Goal: Transaction & Acquisition: Purchase product/service

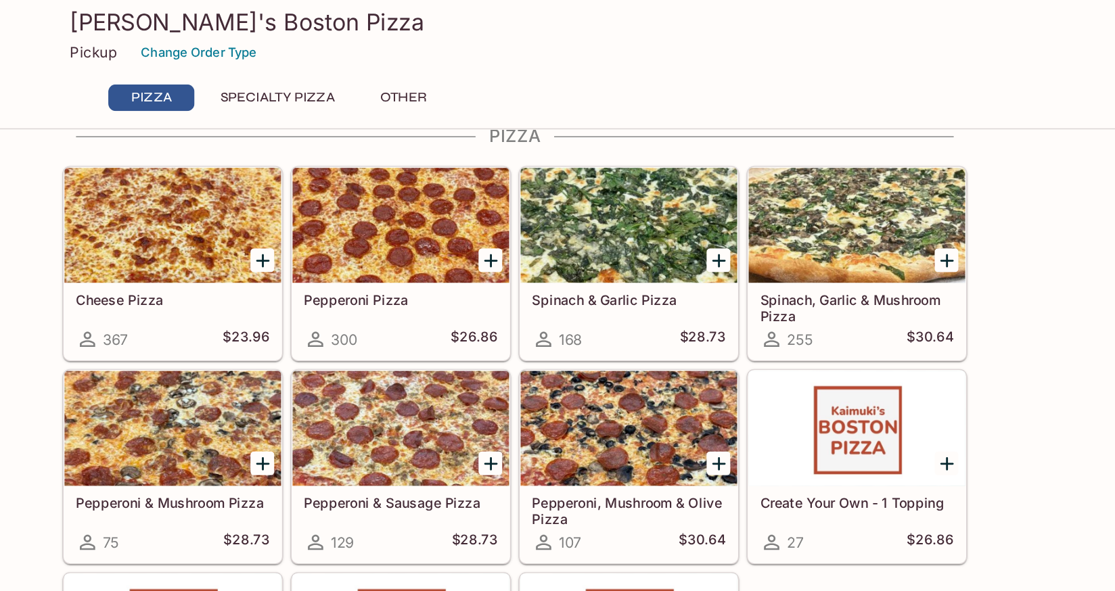
scroll to position [23, 0]
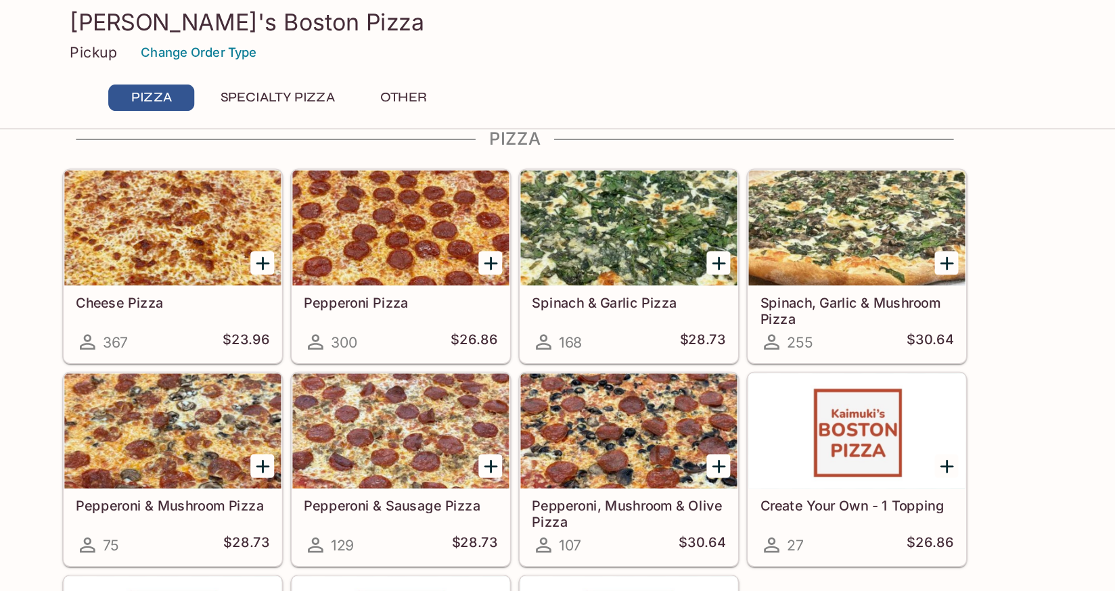
click at [702, 187] on icon "Add Spinach & Garlic Pizza" at bounding box center [701, 185] width 9 height 9
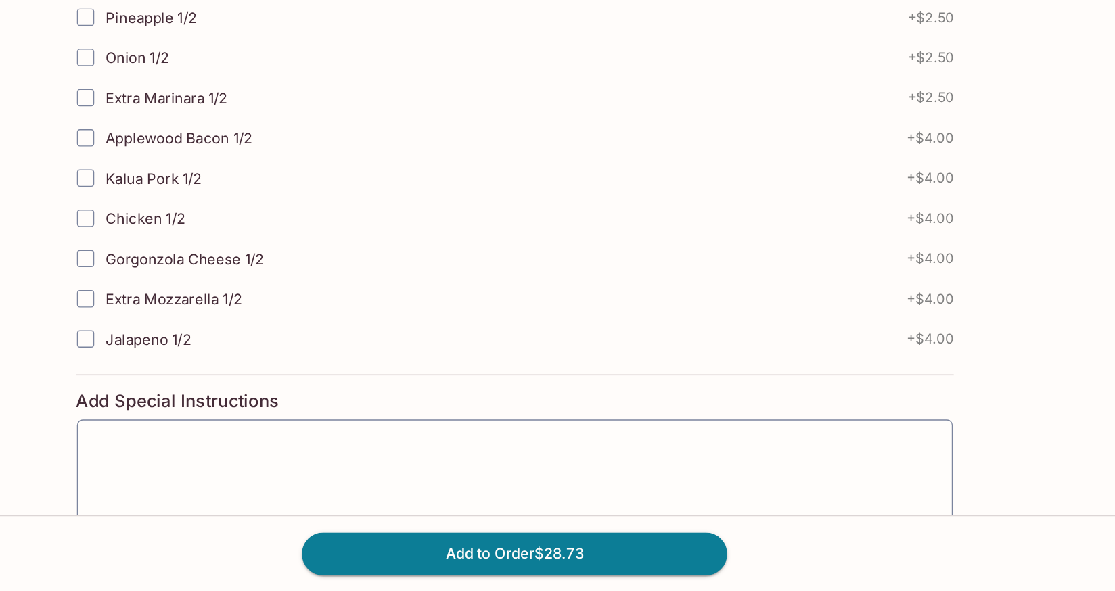
scroll to position [670, 0]
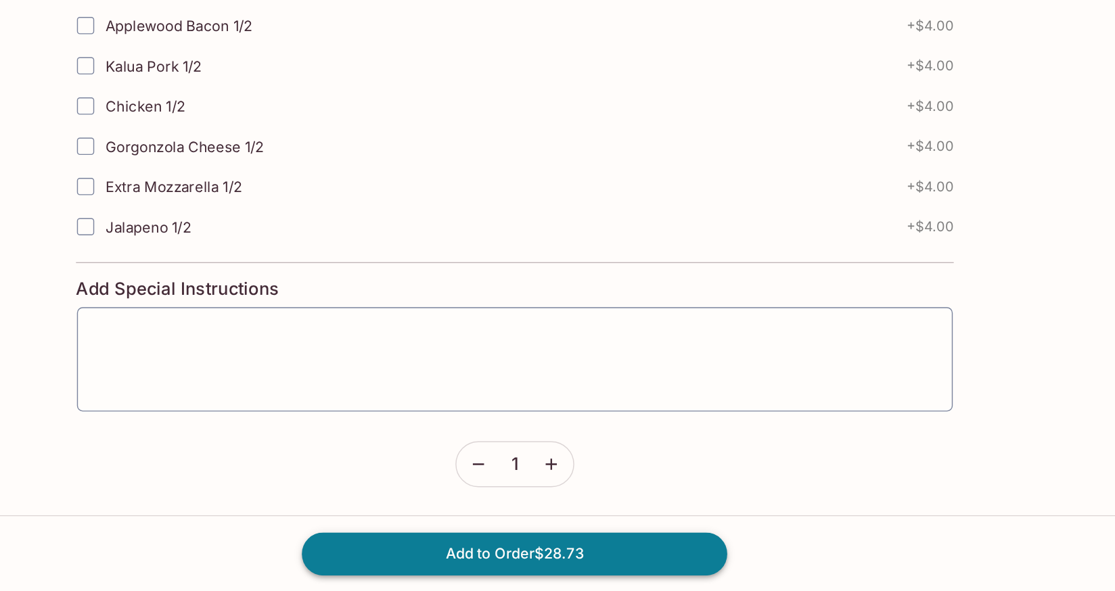
click at [502, 554] on button "Add to Order $28.73" at bounding box center [557, 564] width 300 height 30
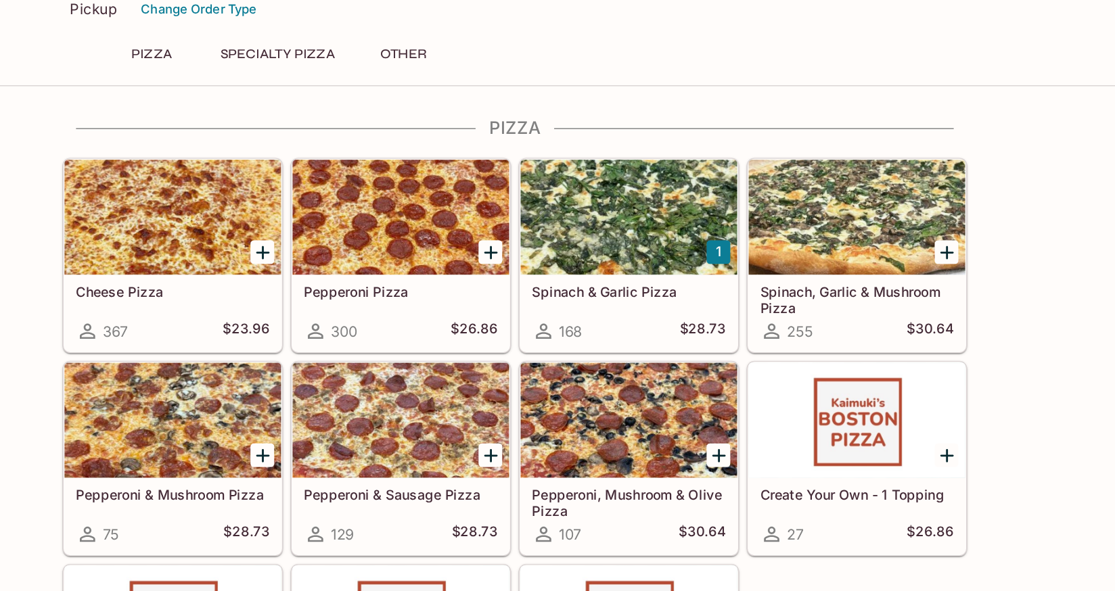
click at [505, 251] on div "Pepperoni Pizza 300 $26.86" at bounding box center [477, 252] width 153 height 54
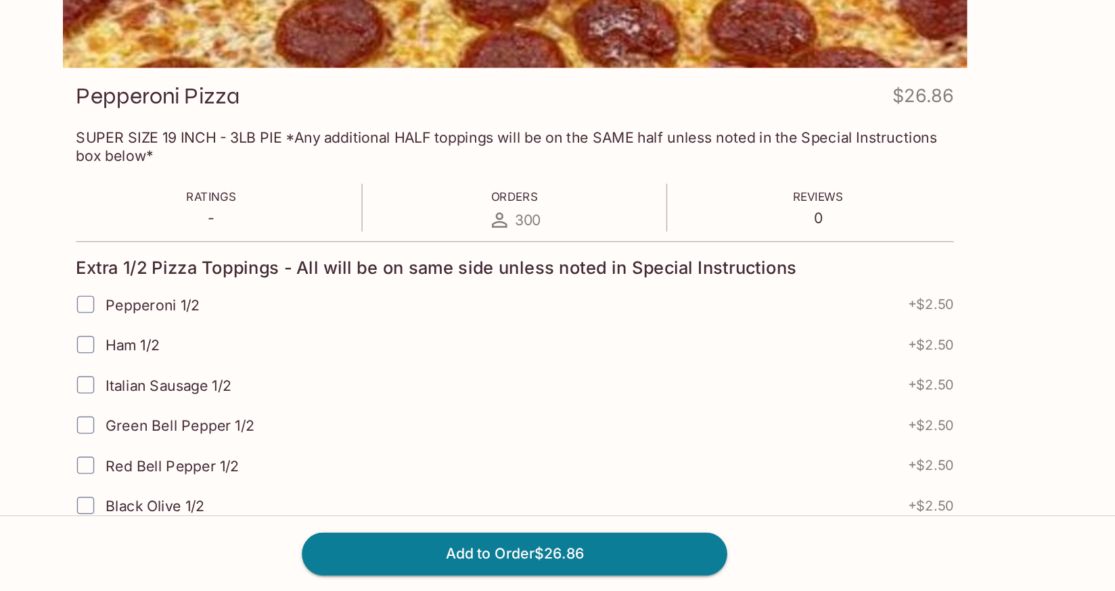
scroll to position [77, 0]
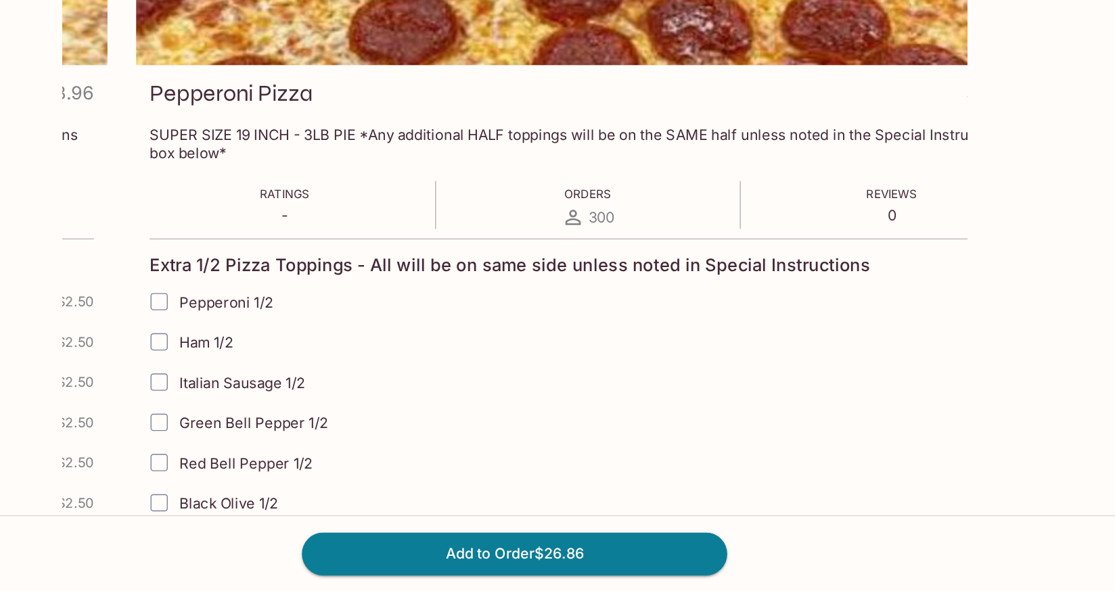
click at [409, 264] on p "SUPER SIZE 19 INCH - 3LB PIE *Any additional HALF toppings will be on the SAME …" at bounding box center [610, 275] width 620 height 26
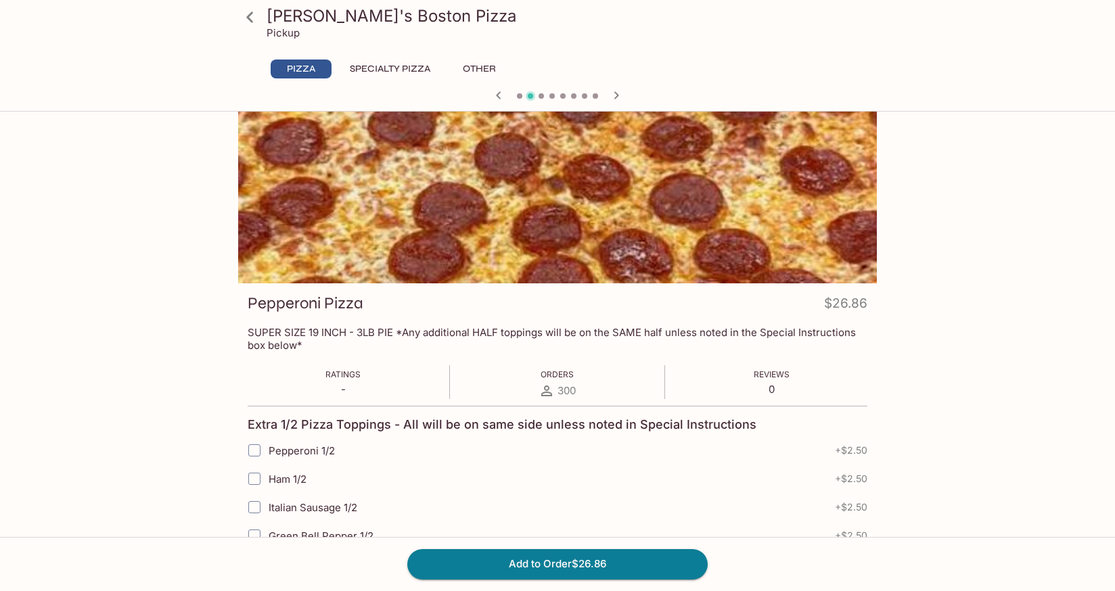
scroll to position [0, 0]
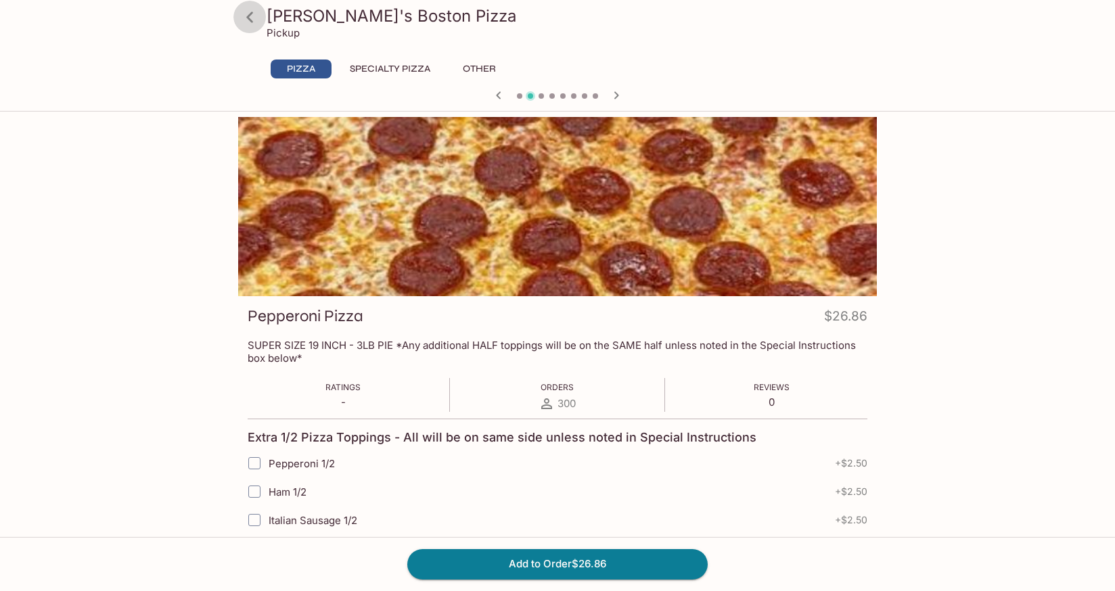
click at [256, 18] on icon at bounding box center [250, 17] width 24 height 24
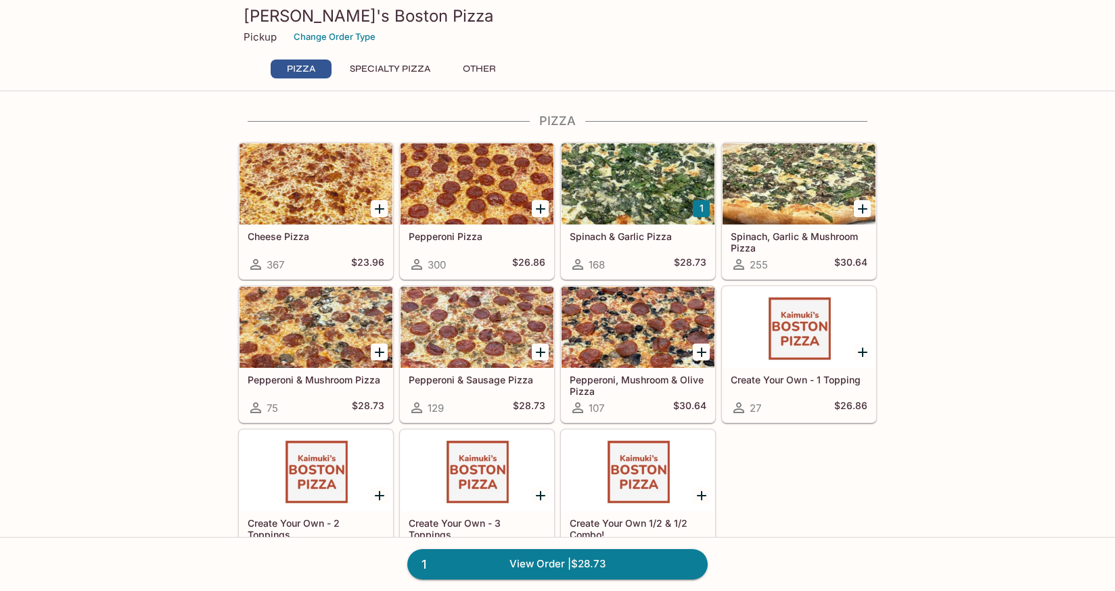
click at [635, 244] on div "Spinach & Garlic Pizza 168 $28.73" at bounding box center [638, 252] width 153 height 54
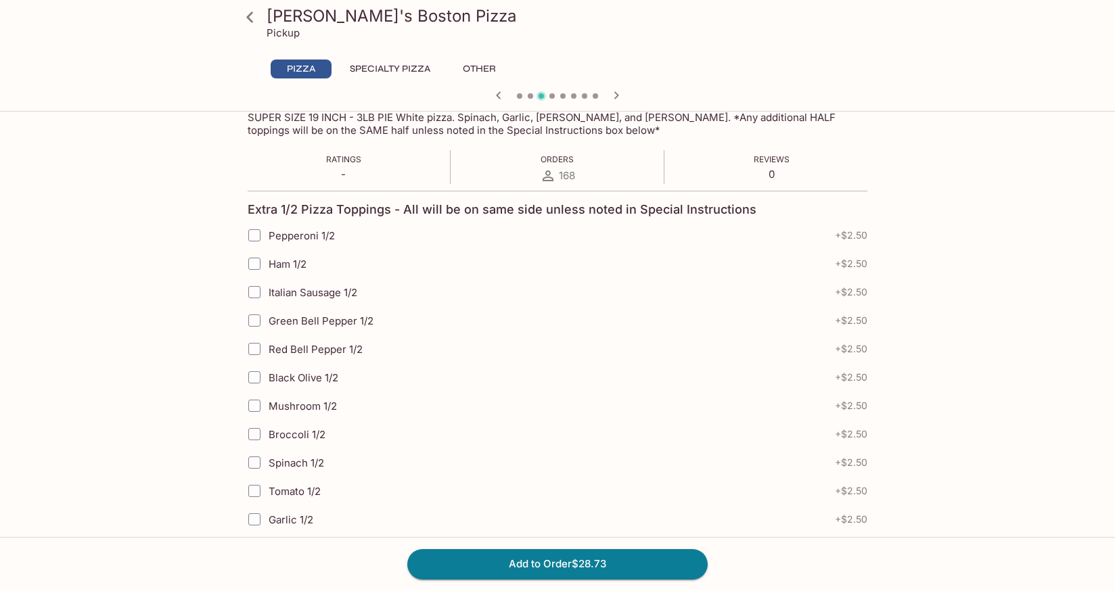
scroll to position [229, 0]
click at [256, 409] on input "Mushroom 1/2" at bounding box center [254, 405] width 27 height 27
checkbox input "true"
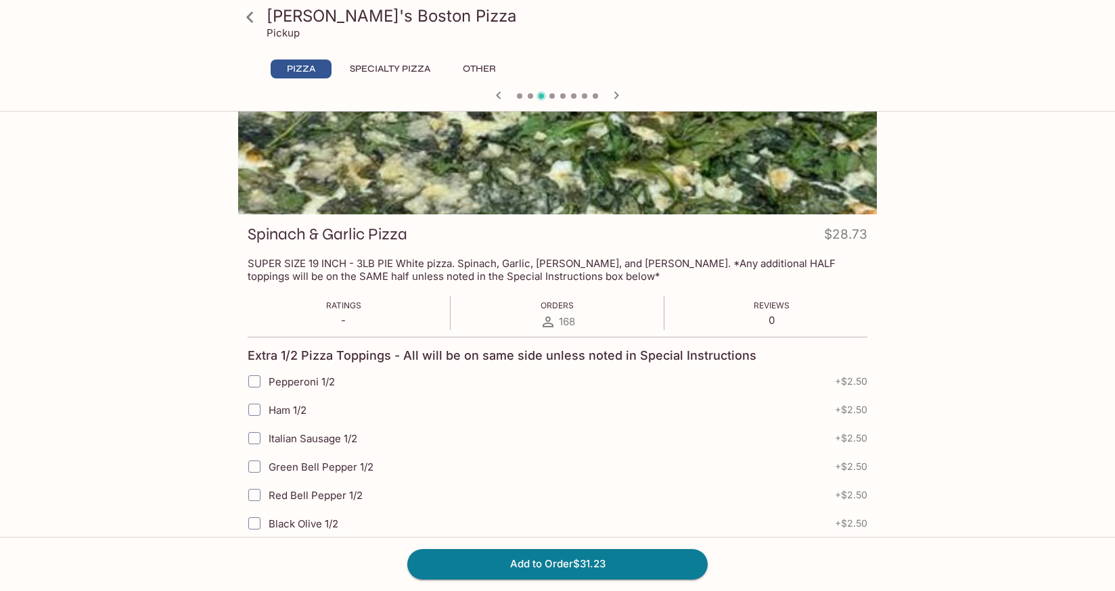
scroll to position [0, 0]
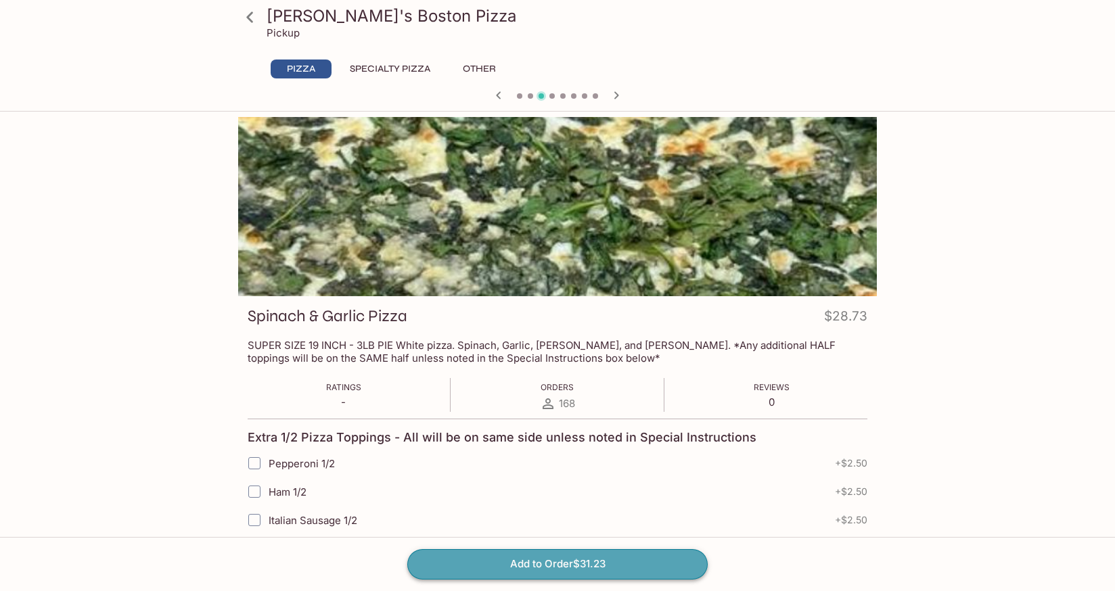
click at [497, 560] on button "Add to Order $31.23" at bounding box center [557, 564] width 300 height 30
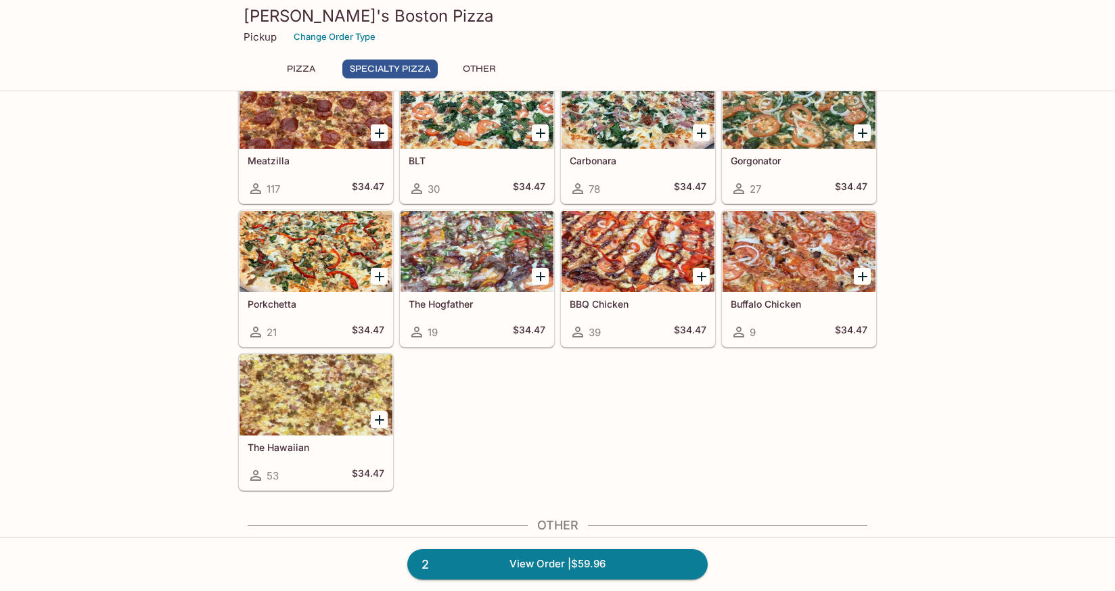
scroll to position [702, 0]
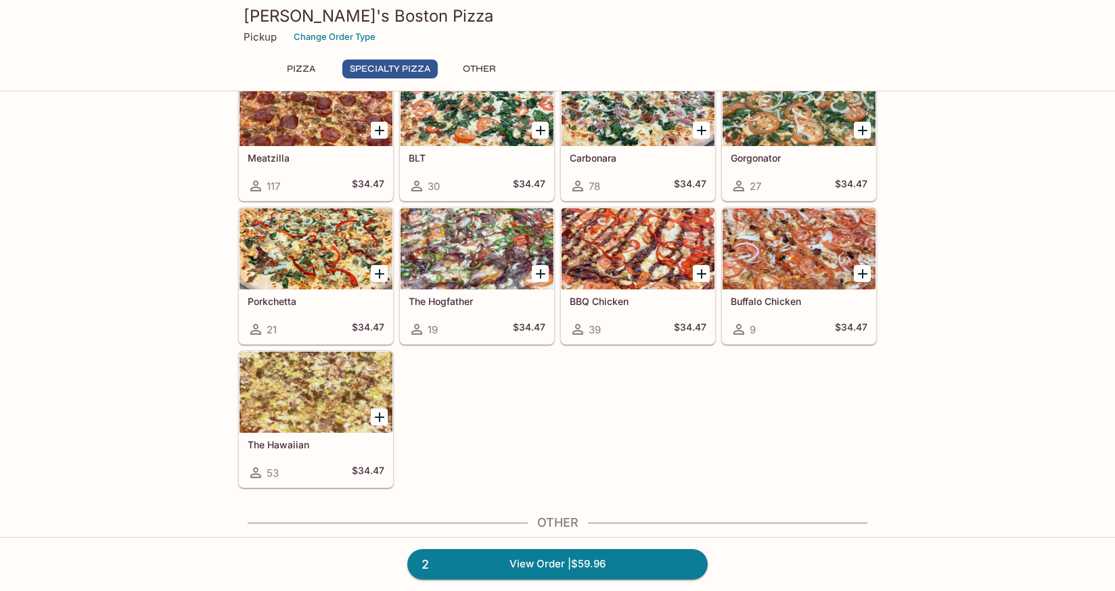
click at [304, 302] on h5 "Porkchetta" at bounding box center [316, 302] width 137 height 12
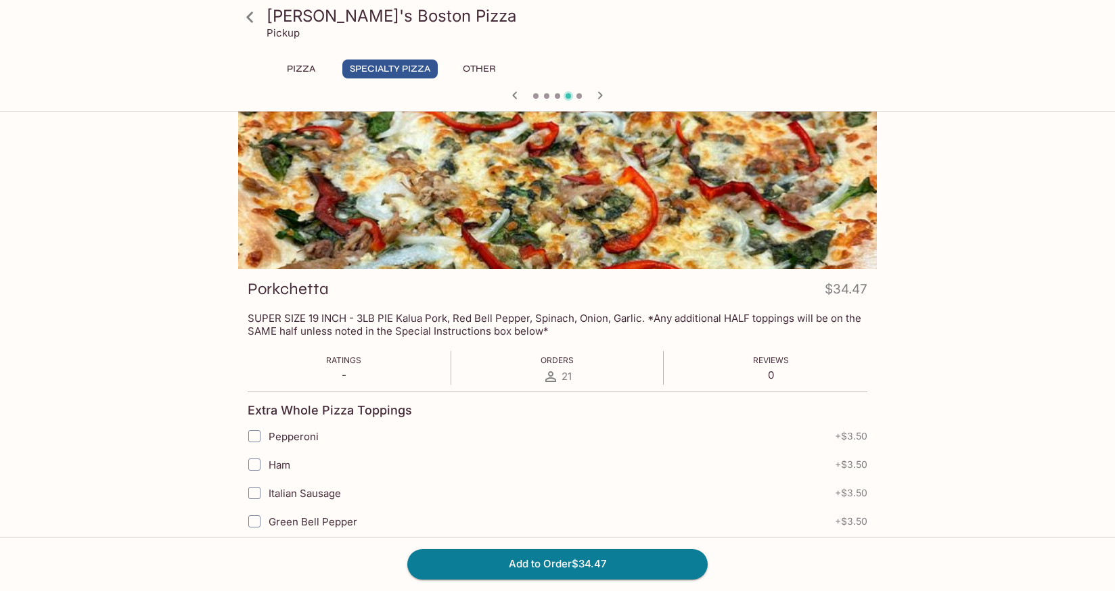
scroll to position [49, 0]
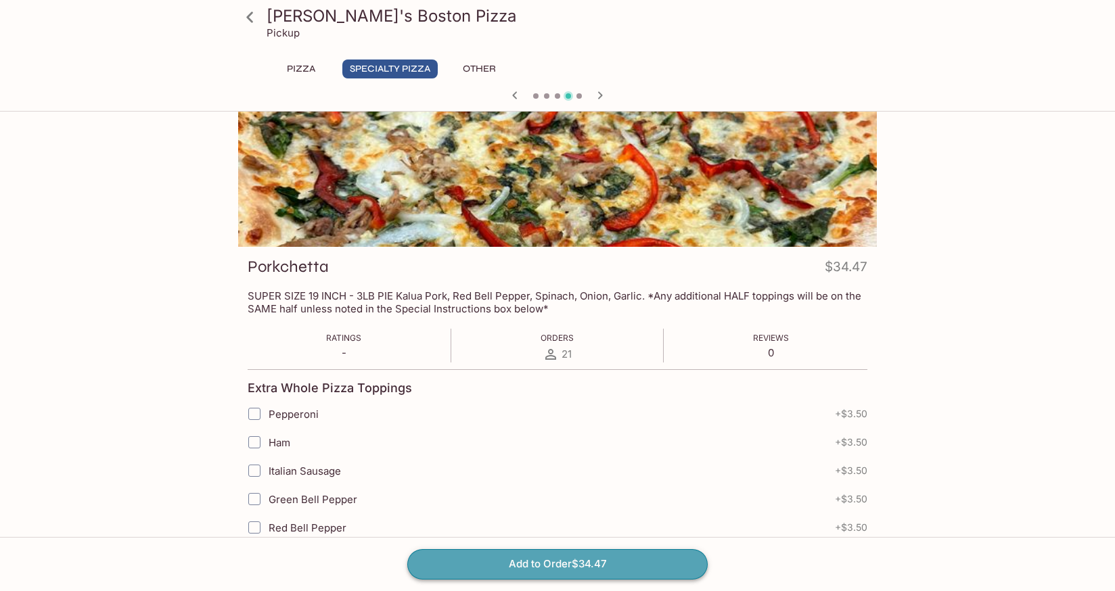
click at [507, 560] on button "Add to Order $34.47" at bounding box center [557, 564] width 300 height 30
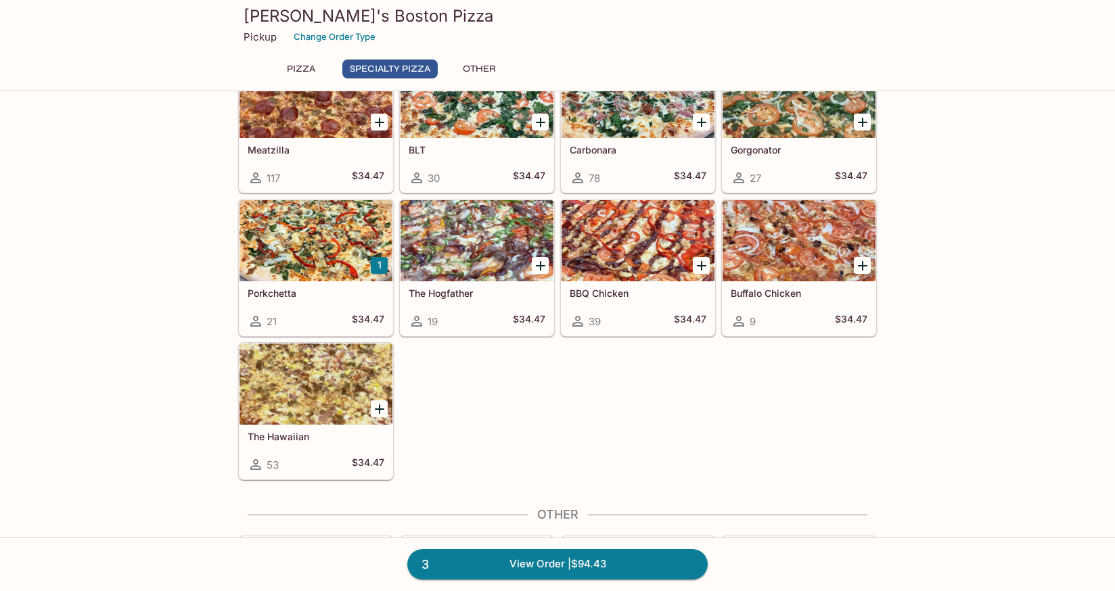
scroll to position [705, 0]
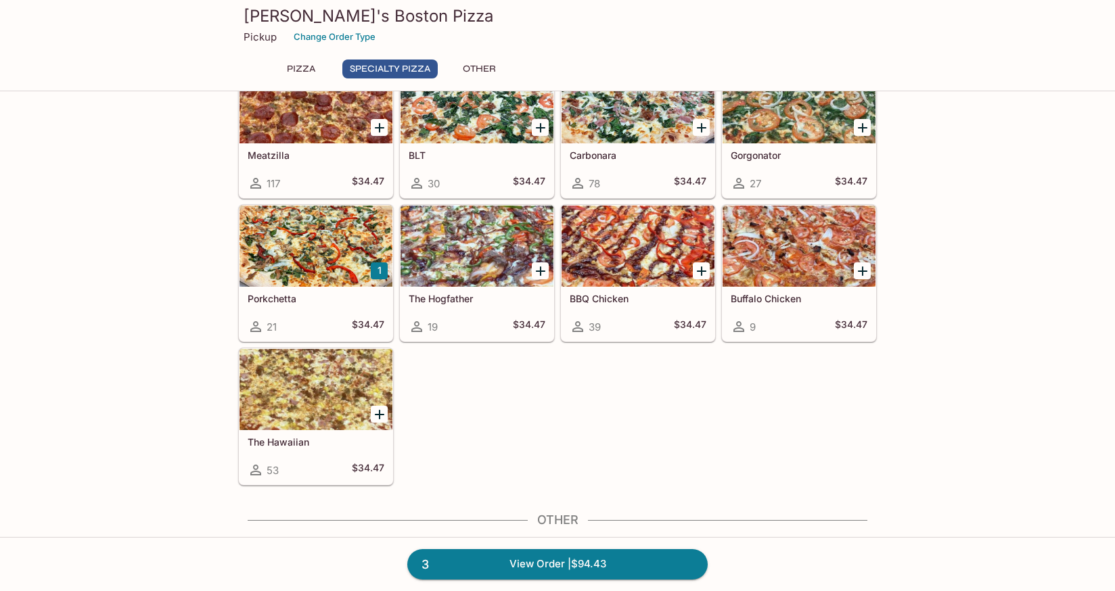
click at [492, 288] on div "The Hogfather 19 $34.47" at bounding box center [477, 314] width 153 height 54
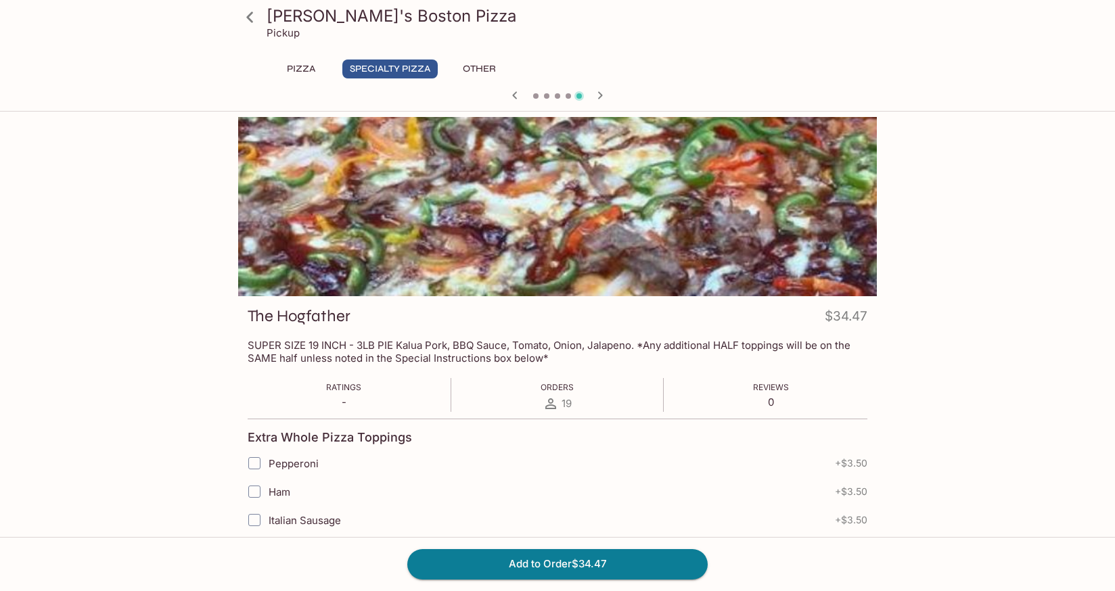
click at [254, 12] on icon at bounding box center [250, 17] width 24 height 24
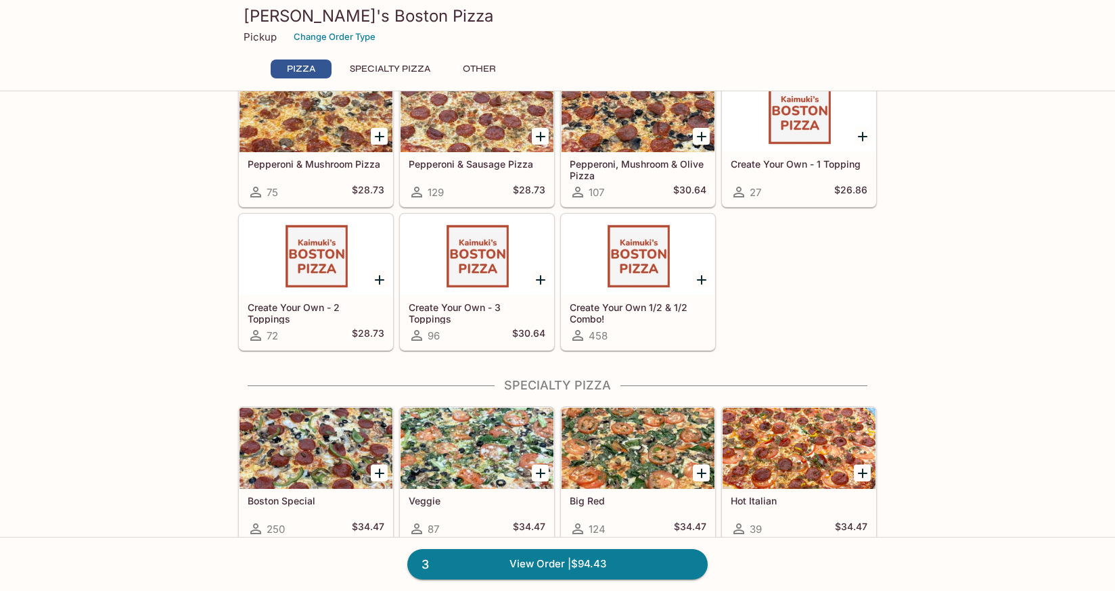
scroll to position [214, 0]
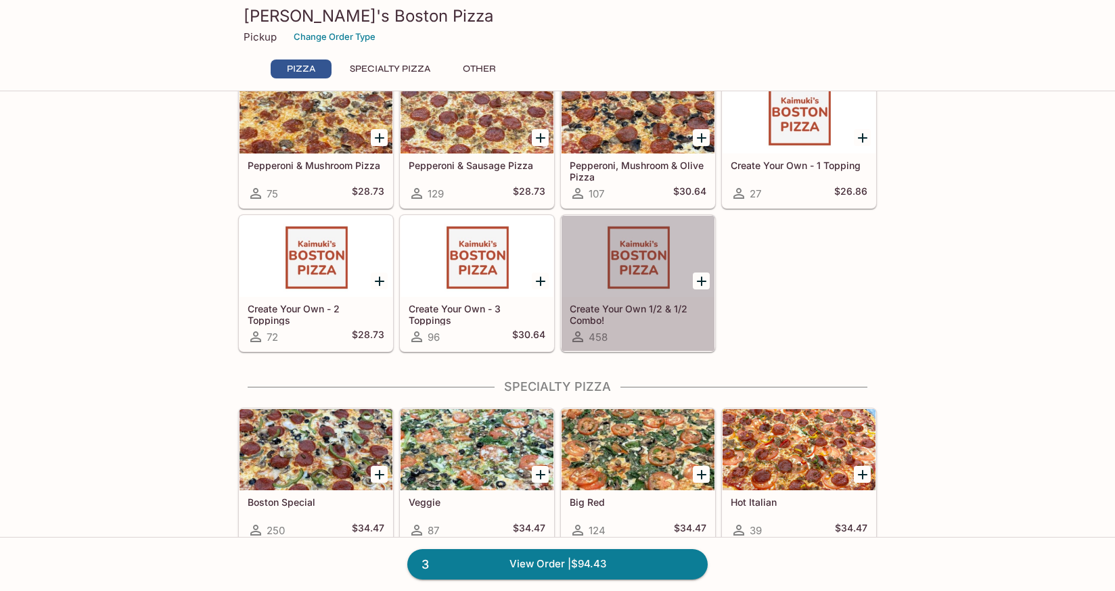
click at [611, 313] on h5 "Create Your Own 1/2 & 1/2 Combo!" at bounding box center [638, 314] width 137 height 22
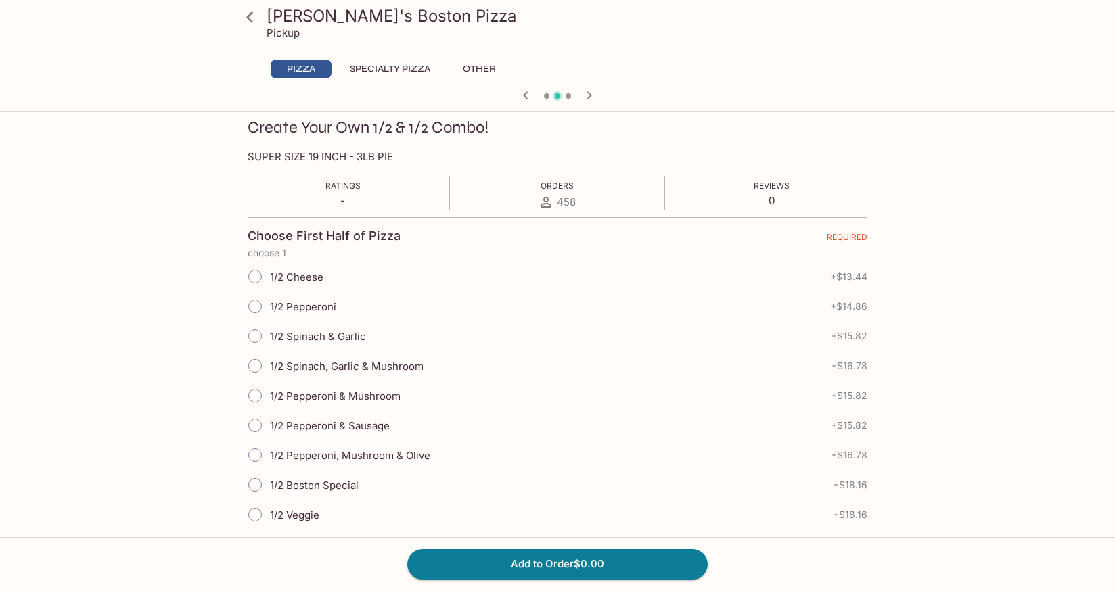
scroll to position [198, 0]
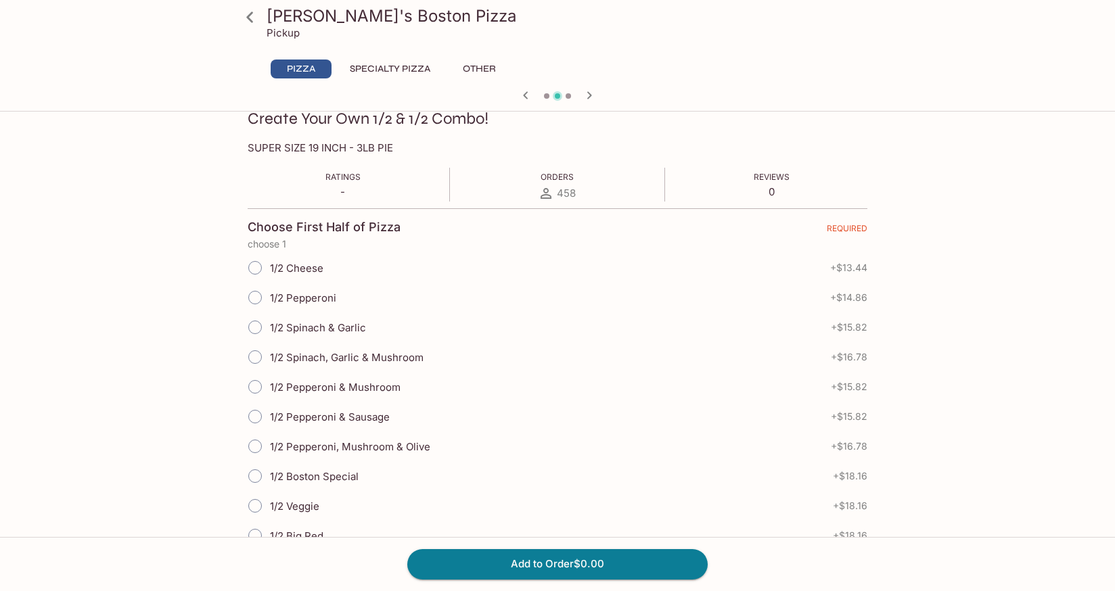
click at [250, 265] on input "1/2 Cheese" at bounding box center [255, 268] width 28 height 28
radio input "true"
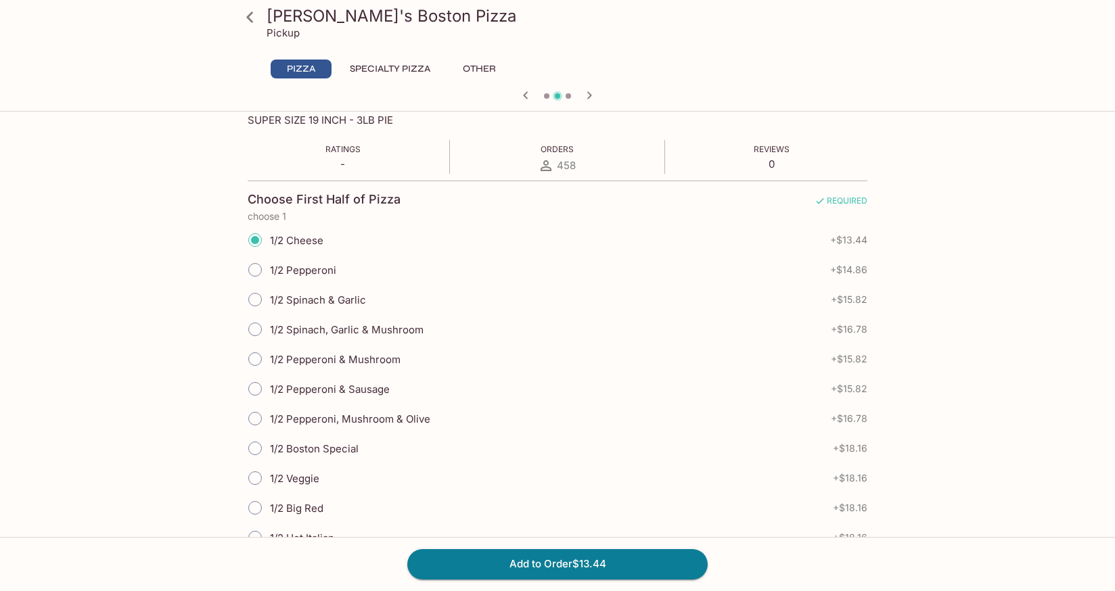
scroll to position [226, 0]
click at [262, 330] on input "1/2 Spinach, Garlic & Mushroom" at bounding box center [255, 329] width 28 height 28
radio input "true"
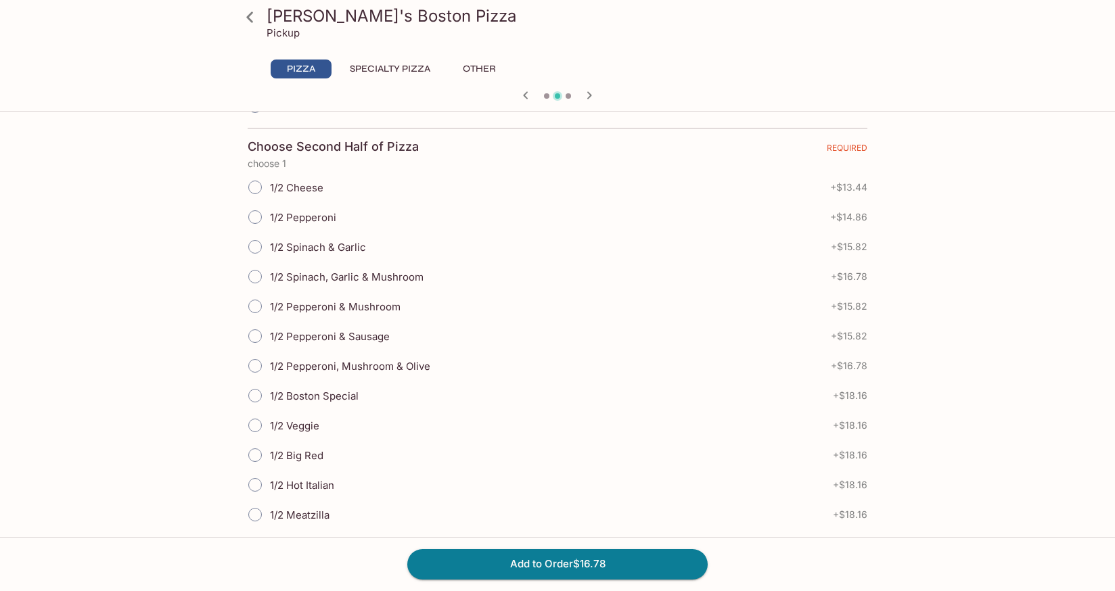
scroll to position [949, 0]
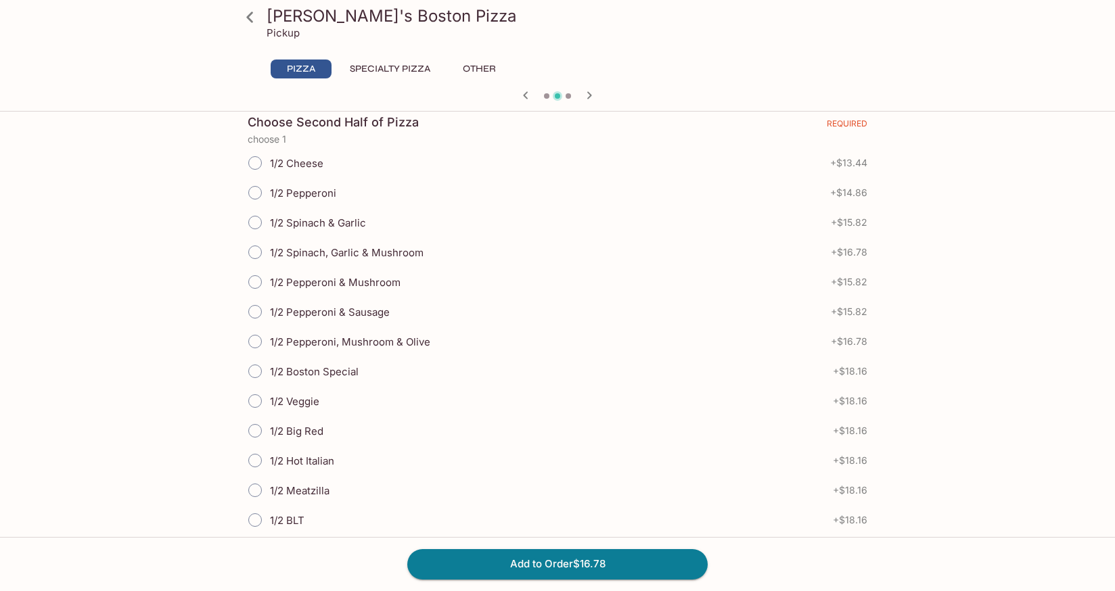
click at [253, 400] on input "1/2 Veggie" at bounding box center [255, 401] width 28 height 28
radio input "true"
click at [514, 566] on button "Add to Order $34.94" at bounding box center [557, 564] width 300 height 30
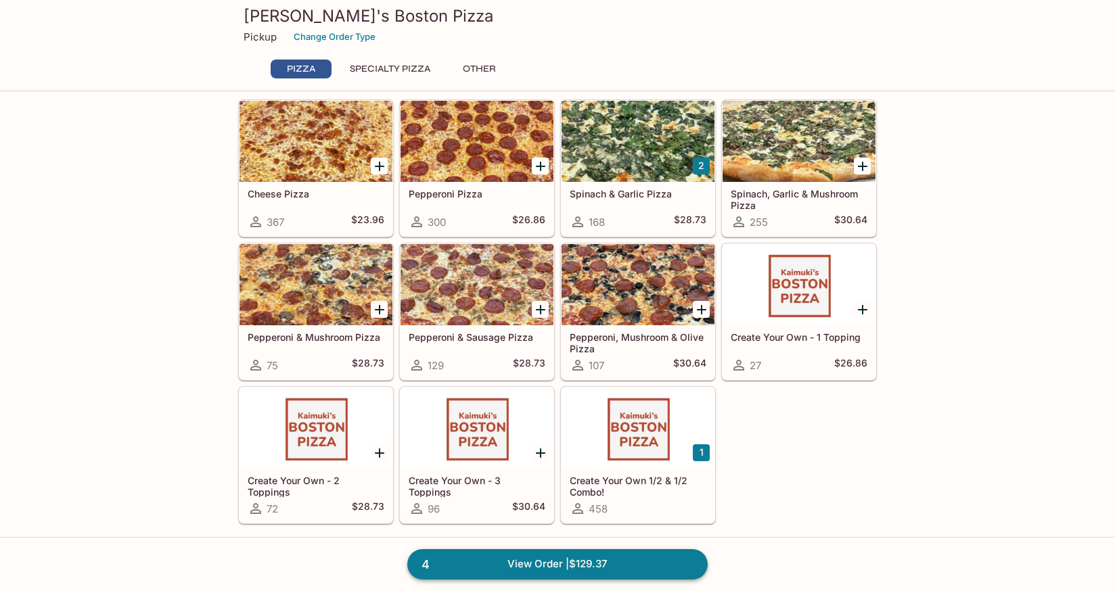
scroll to position [43, 0]
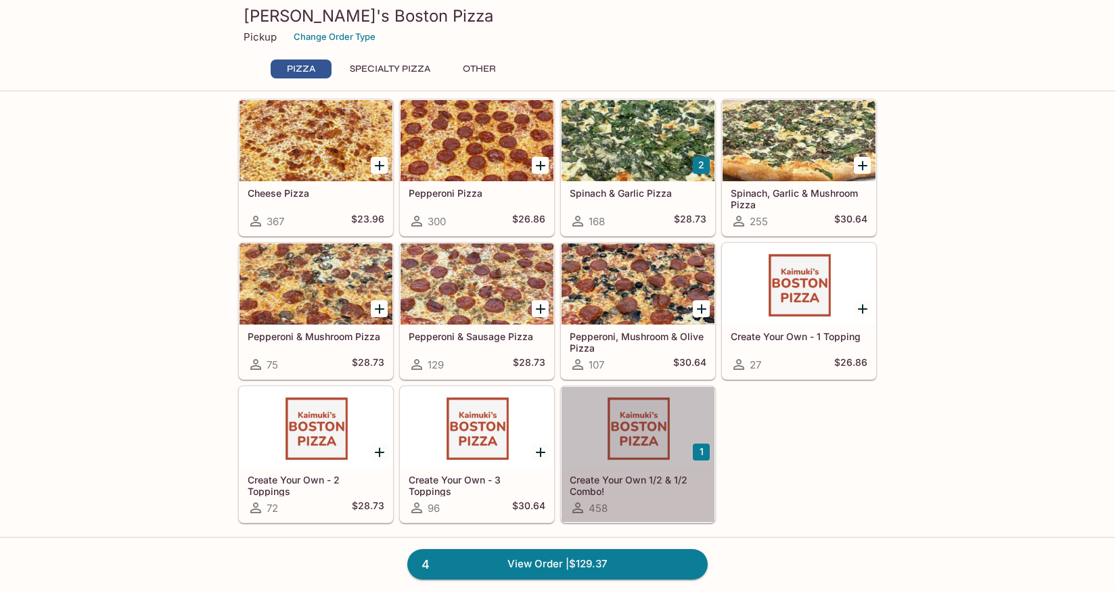
click at [624, 495] on h5 "Create Your Own 1/2 & 1/2 Combo!" at bounding box center [638, 485] width 137 height 22
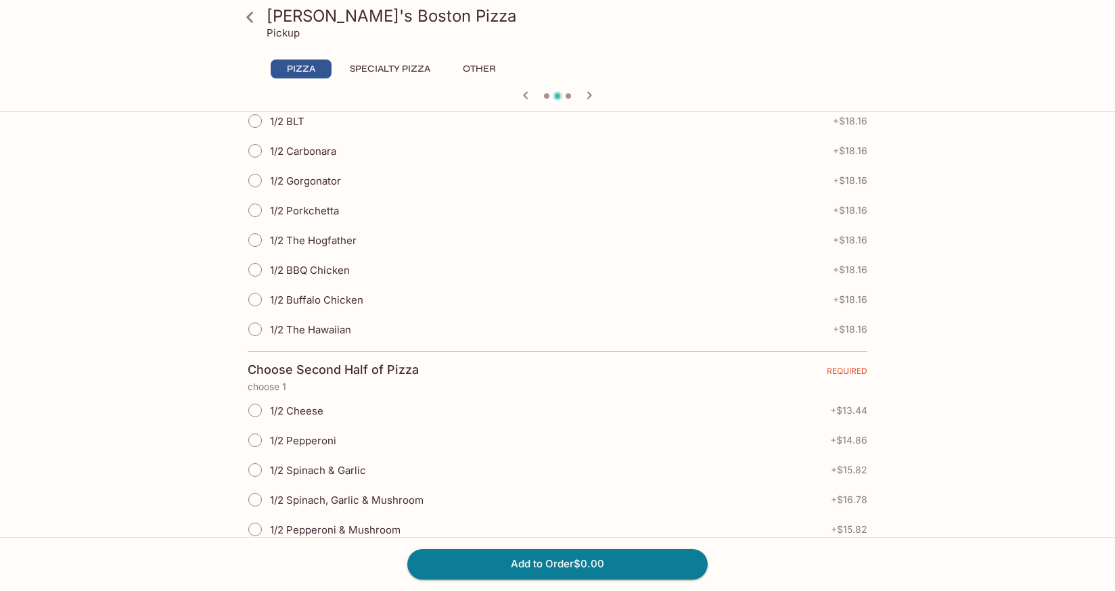
scroll to position [710, 0]
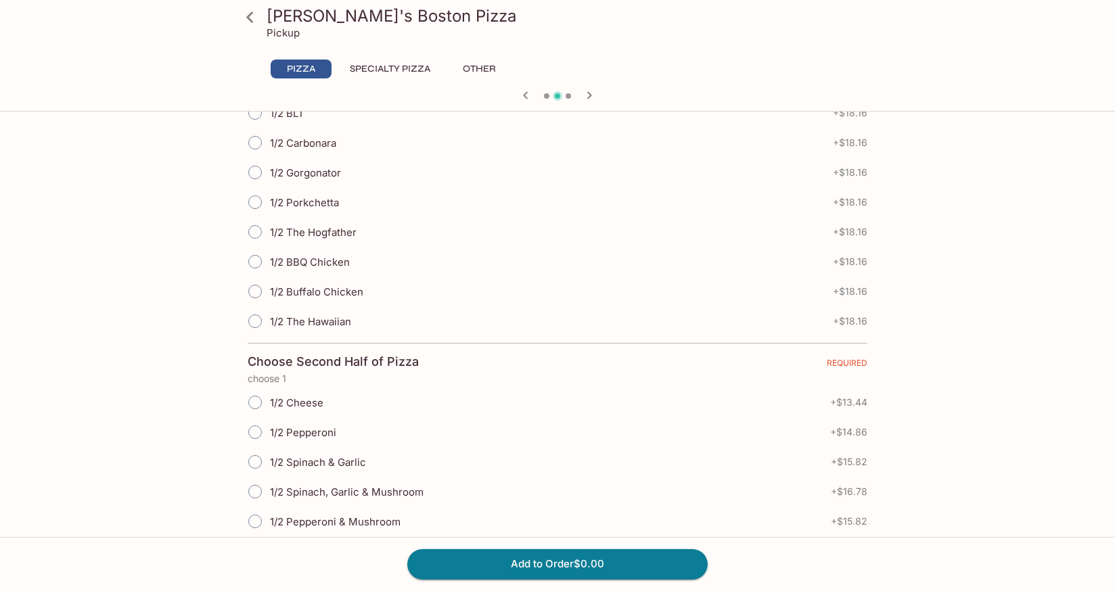
click at [256, 321] on input "1/2 The Hawaiian" at bounding box center [255, 321] width 28 height 28
radio input "true"
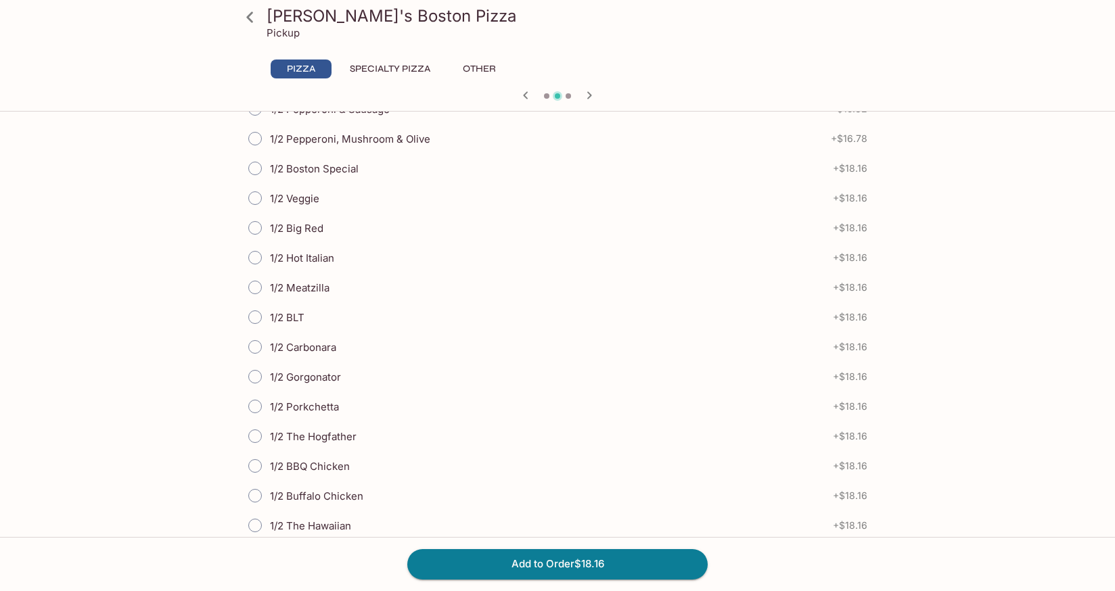
scroll to position [1155, 0]
click at [256, 403] on input "1/2 Porkchetta" at bounding box center [255, 404] width 28 height 28
radio input "true"
click at [510, 557] on button "Add to Order $36.32" at bounding box center [557, 564] width 300 height 30
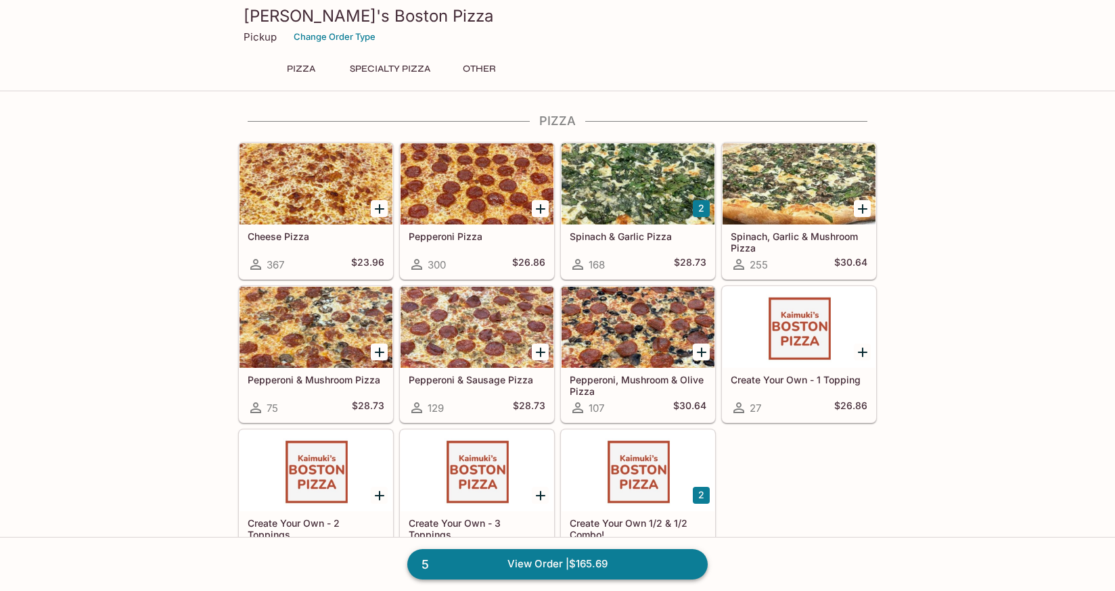
click at [515, 564] on link "5 View Order | $165.69" at bounding box center [557, 564] width 300 height 30
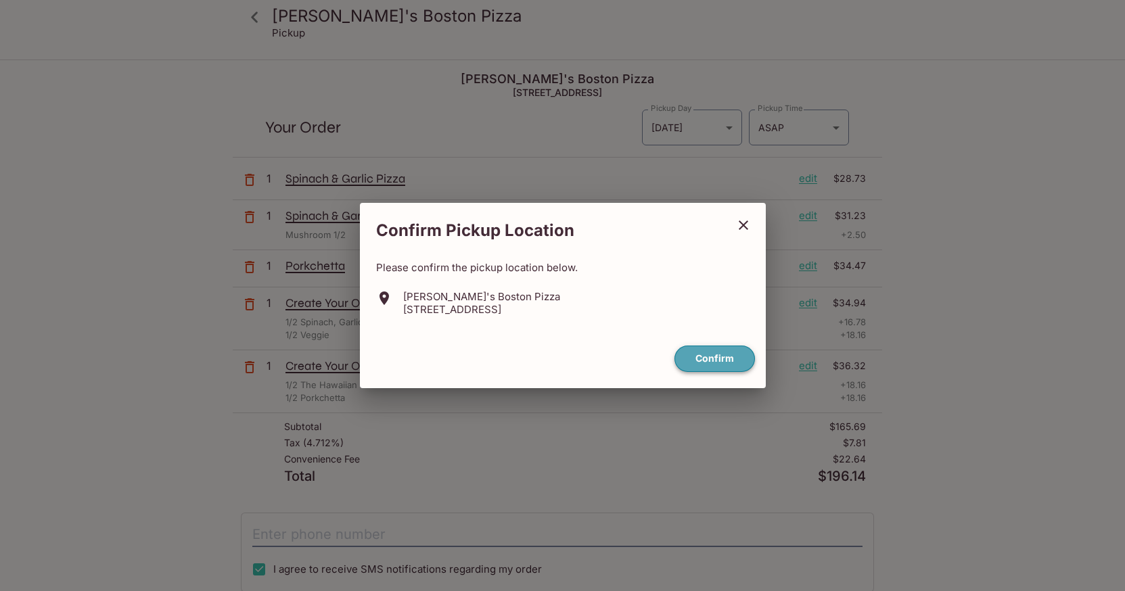
click at [691, 357] on button "Confirm" at bounding box center [715, 359] width 81 height 26
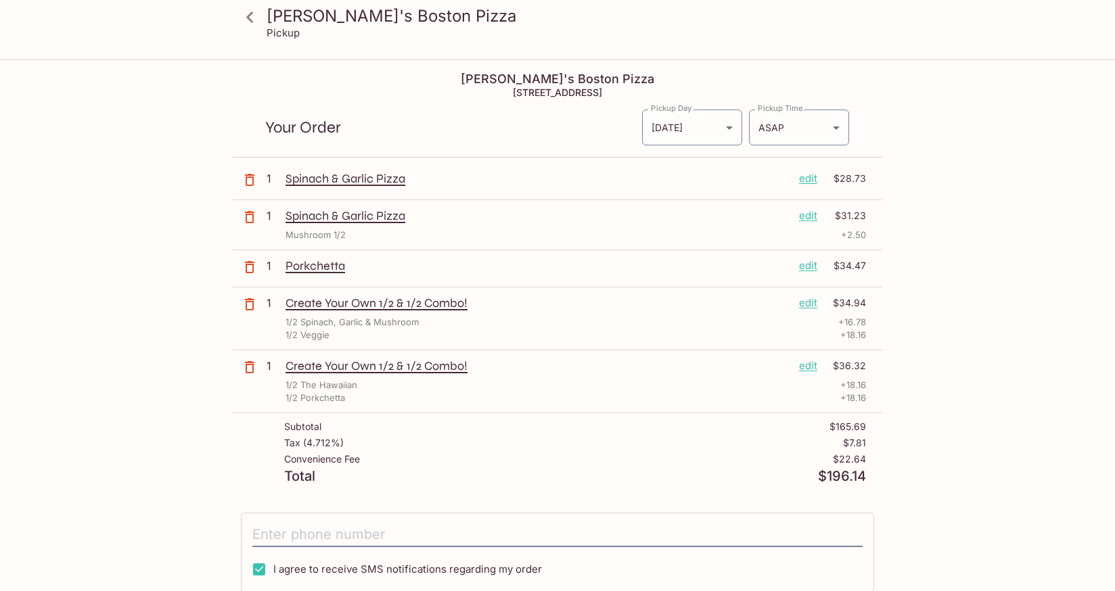
click at [248, 181] on icon "button" at bounding box center [250, 180] width 16 height 16
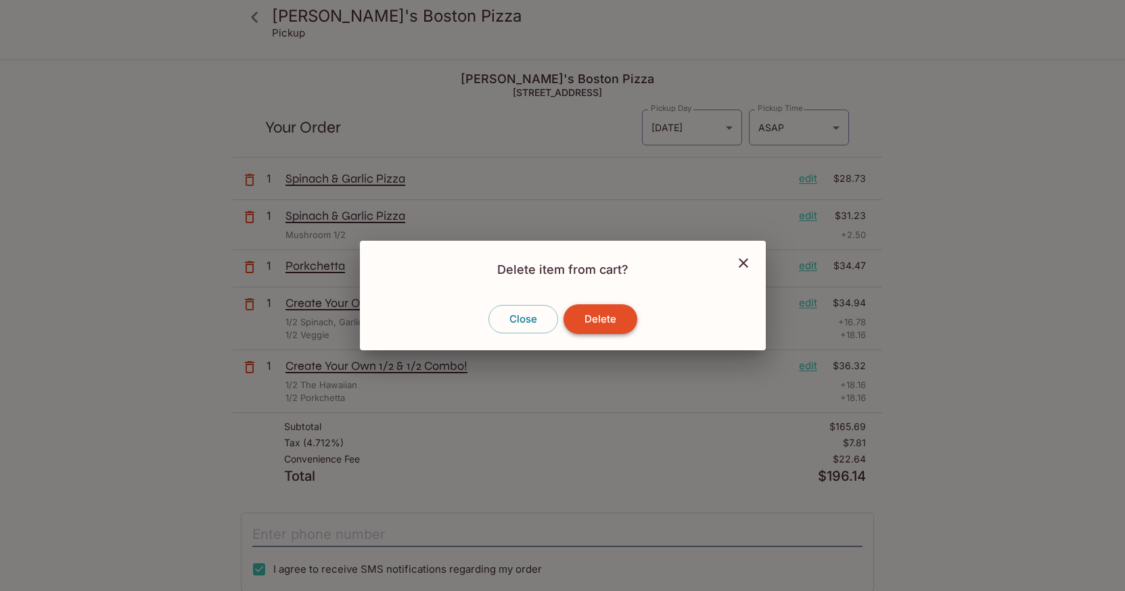
click at [580, 316] on button "Delete" at bounding box center [601, 319] width 74 height 30
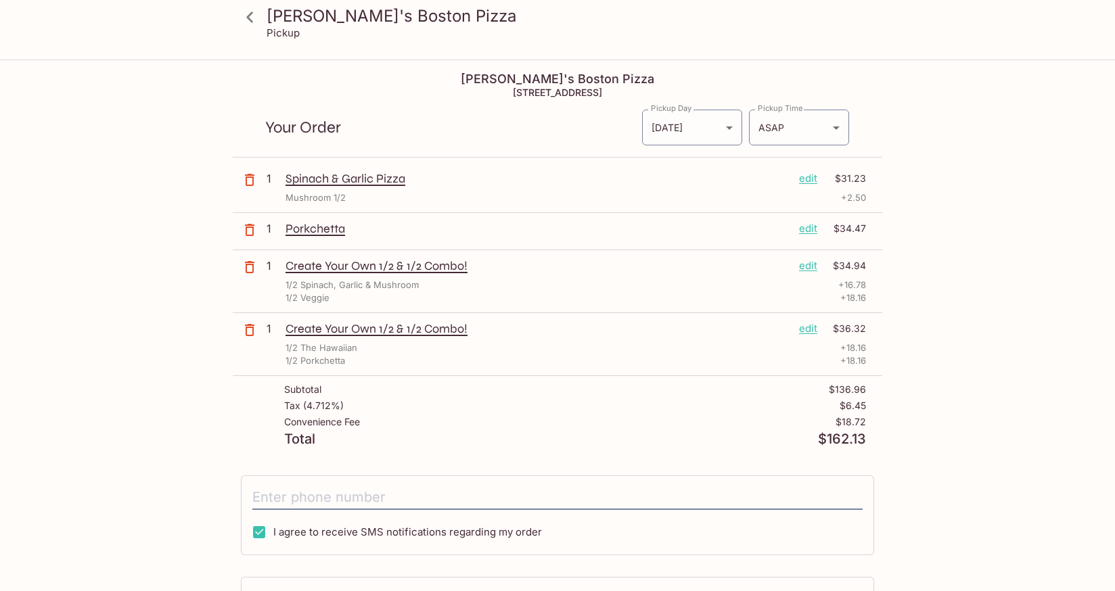
click at [260, 177] on button "button" at bounding box center [250, 180] width 34 height 34
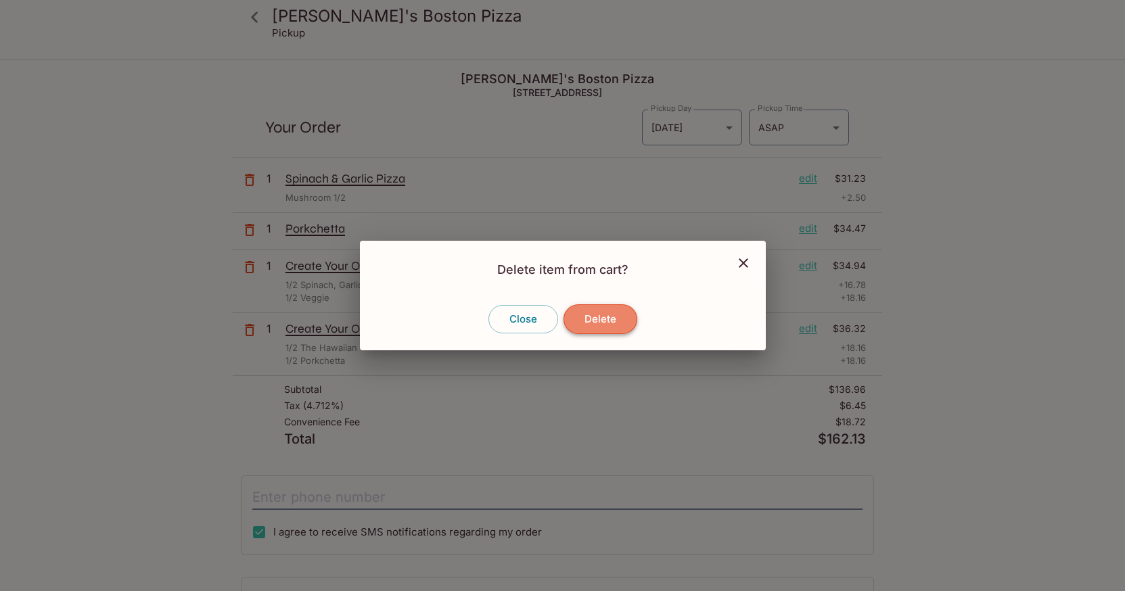
click at [585, 315] on button "Delete" at bounding box center [601, 319] width 74 height 30
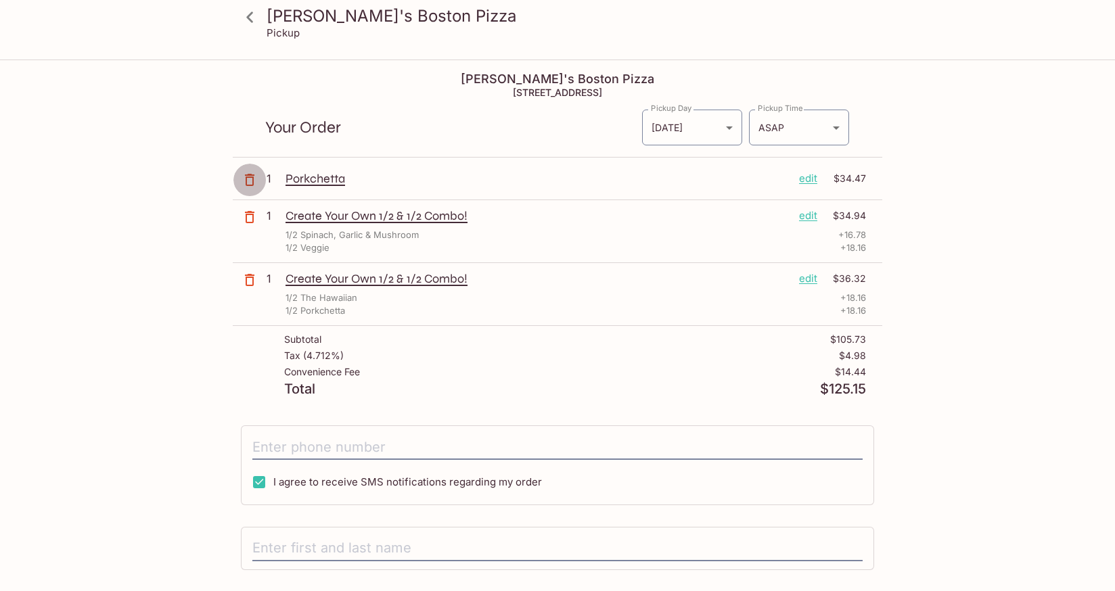
click at [246, 182] on icon "button" at bounding box center [250, 180] width 16 height 16
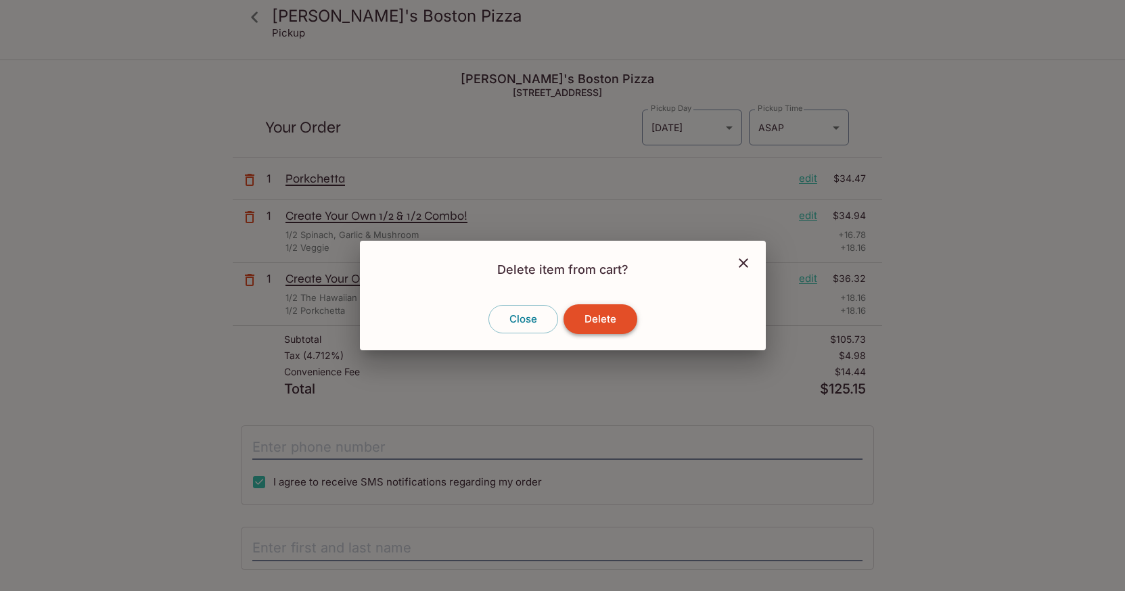
click at [586, 310] on button "Delete" at bounding box center [601, 319] width 74 height 30
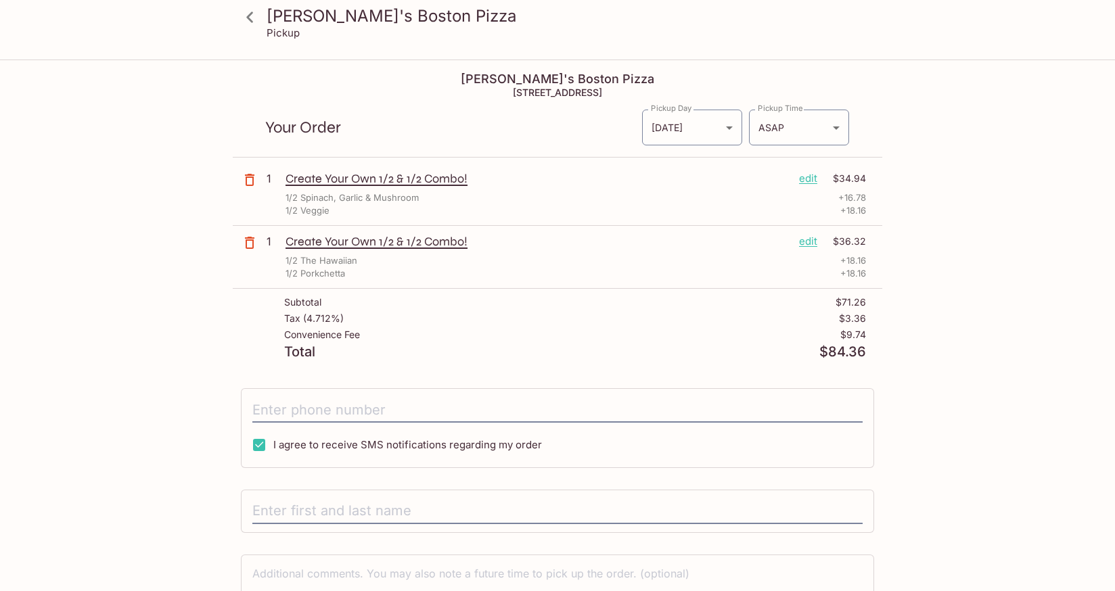
click at [248, 25] on icon at bounding box center [250, 17] width 24 height 24
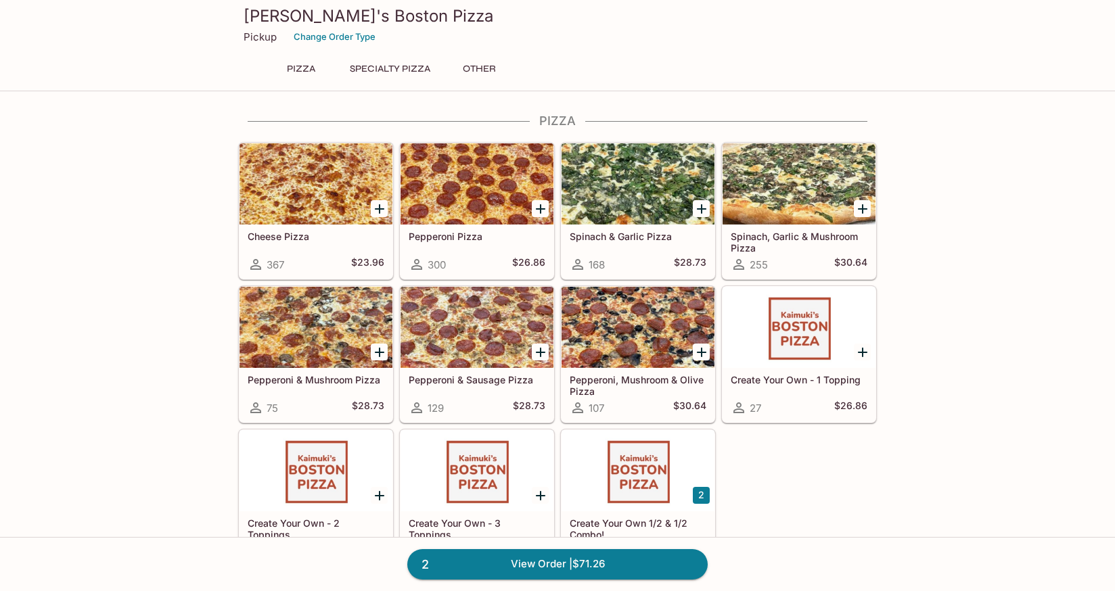
click at [466, 58] on div "[PERSON_NAME]'s Boston Pizza Pickup Change Order Type Pizza Specialty Pizza Oth…" at bounding box center [558, 43] width 650 height 87
click at [466, 63] on button "Other" at bounding box center [479, 69] width 61 height 19
click at [339, 247] on div "Cheese Pizza 367 $23.96" at bounding box center [316, 252] width 153 height 54
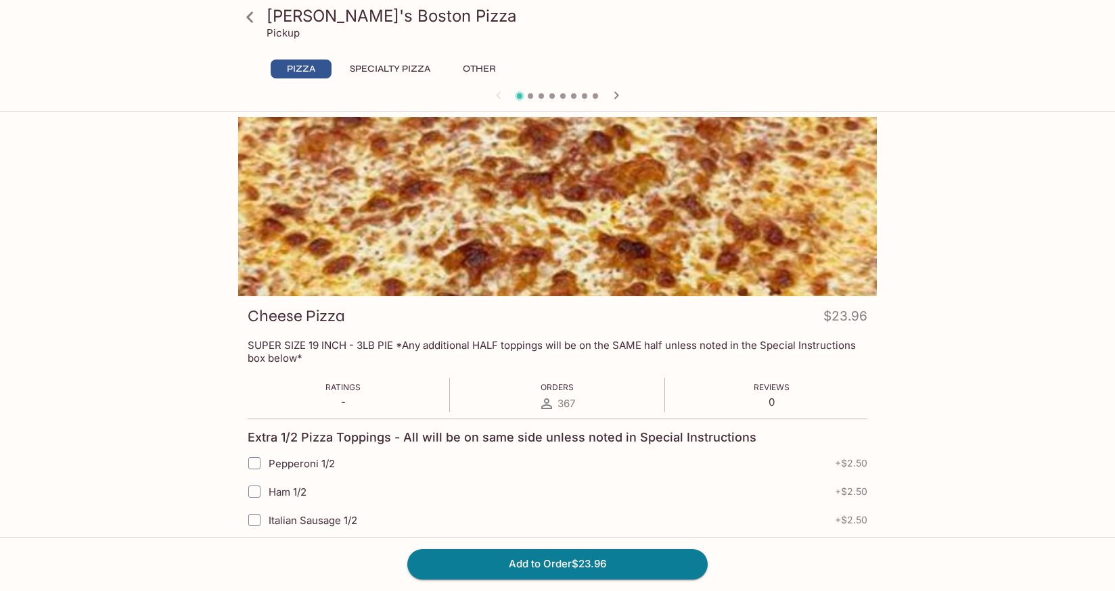
click at [411, 75] on button "Specialty Pizza" at bounding box center [389, 69] width 95 height 19
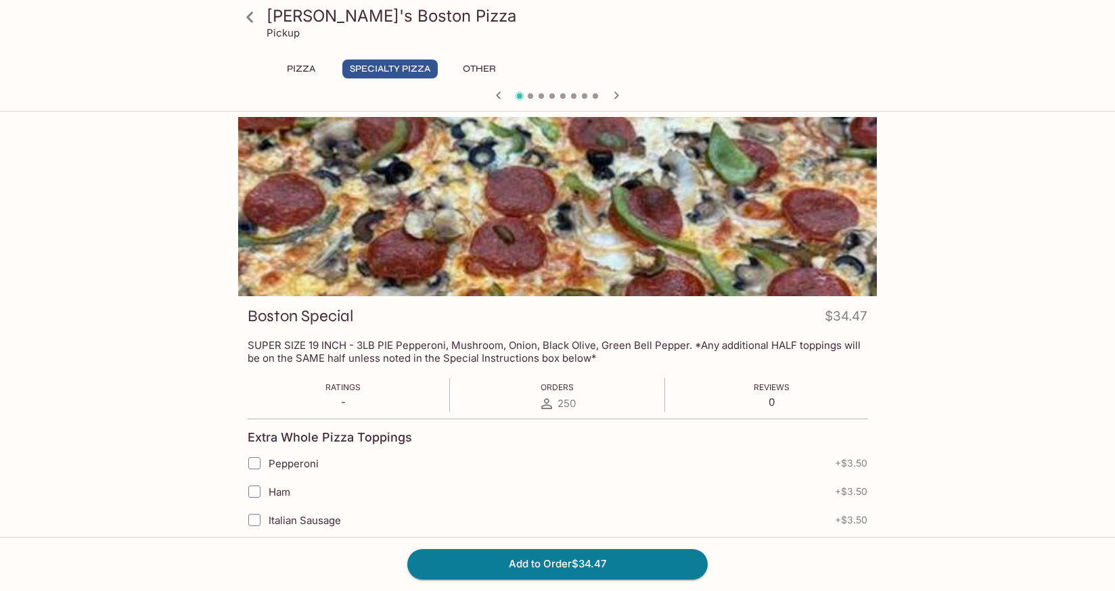
click at [250, 22] on icon at bounding box center [250, 17] width 24 height 24
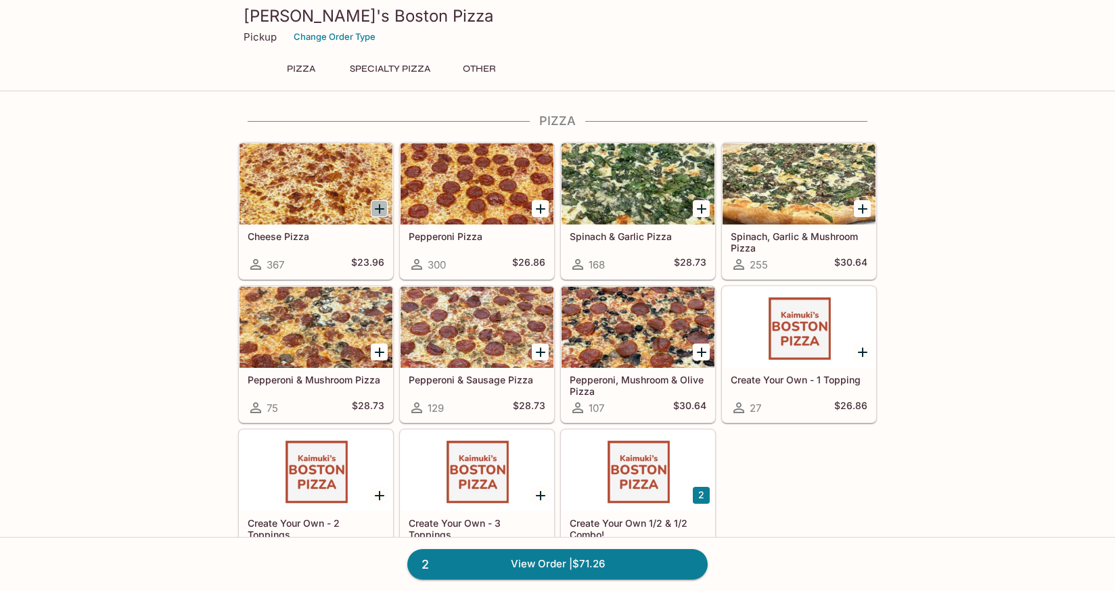
click at [381, 216] on icon "Add Cheese Pizza" at bounding box center [379, 209] width 16 height 16
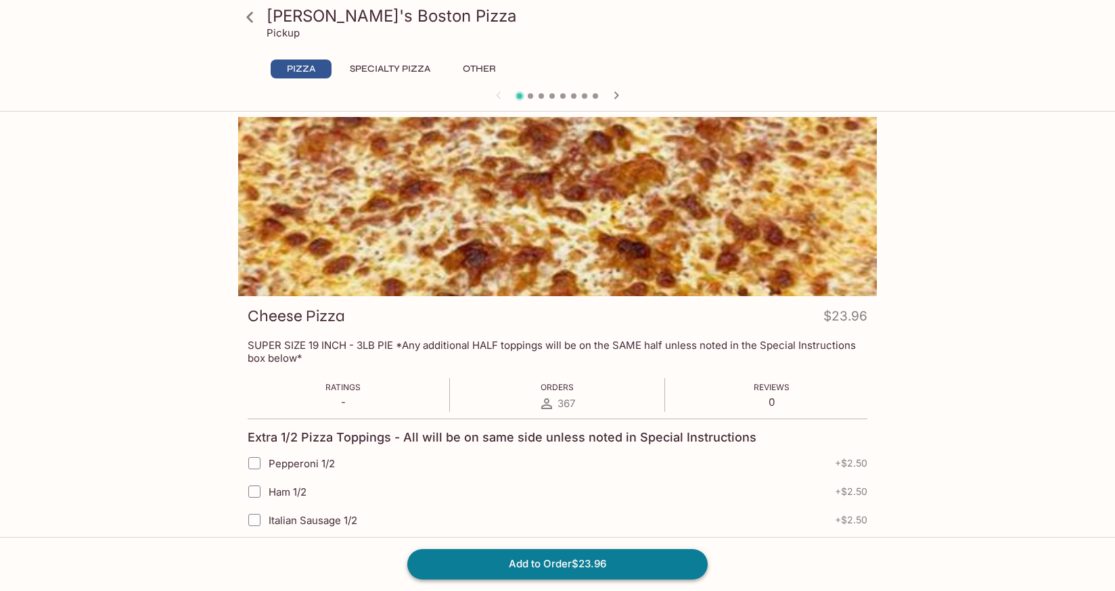
click at [606, 568] on button "Add to Order $23.96" at bounding box center [557, 564] width 300 height 30
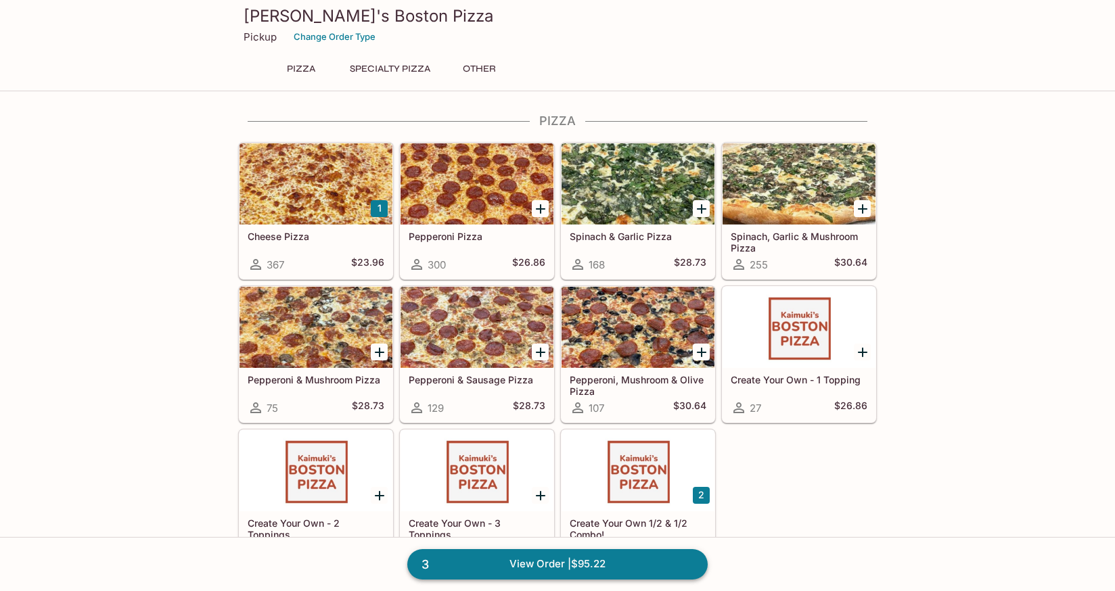
click at [543, 571] on link "3 View Order | $95.22" at bounding box center [557, 564] width 300 height 30
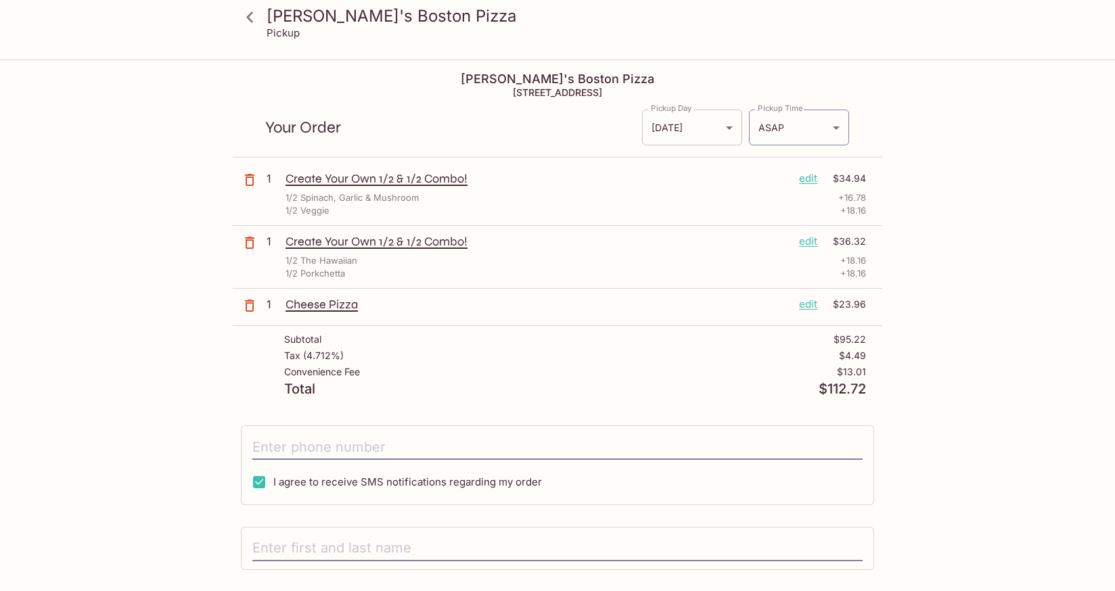
click at [724, 120] on body "[PERSON_NAME]'s Boston Pizza Pickup [PERSON_NAME]'s Boston Pizza [STREET_ADDRES…" at bounding box center [557, 356] width 1115 height 591
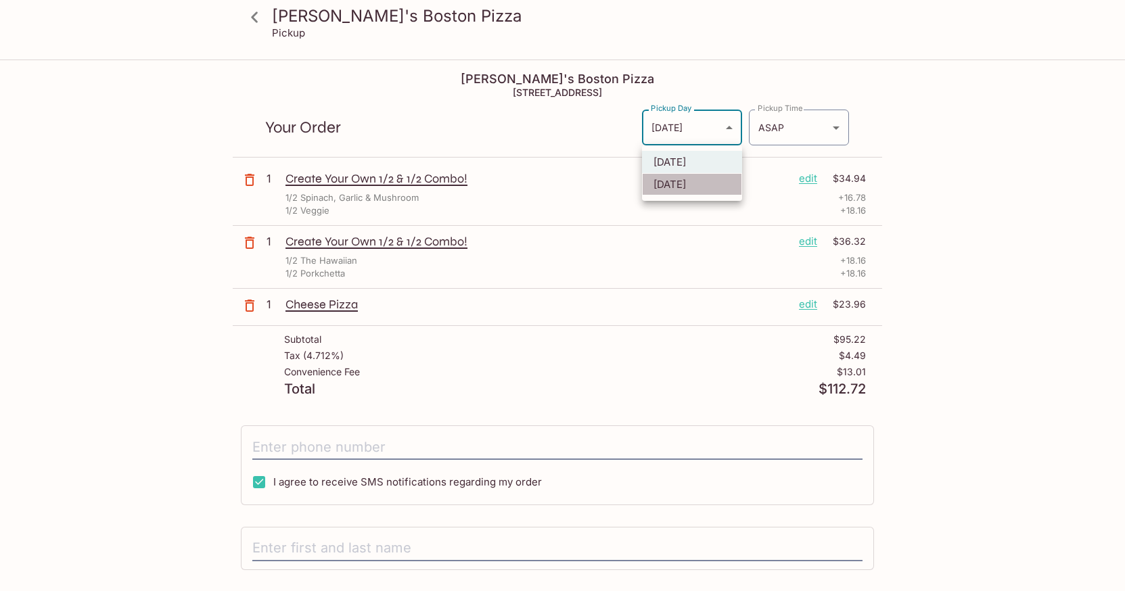
click at [708, 177] on li "[DATE]" at bounding box center [692, 184] width 100 height 22
type input "[DATE]"
type input "[DATE]T21:45:00.000000Z"
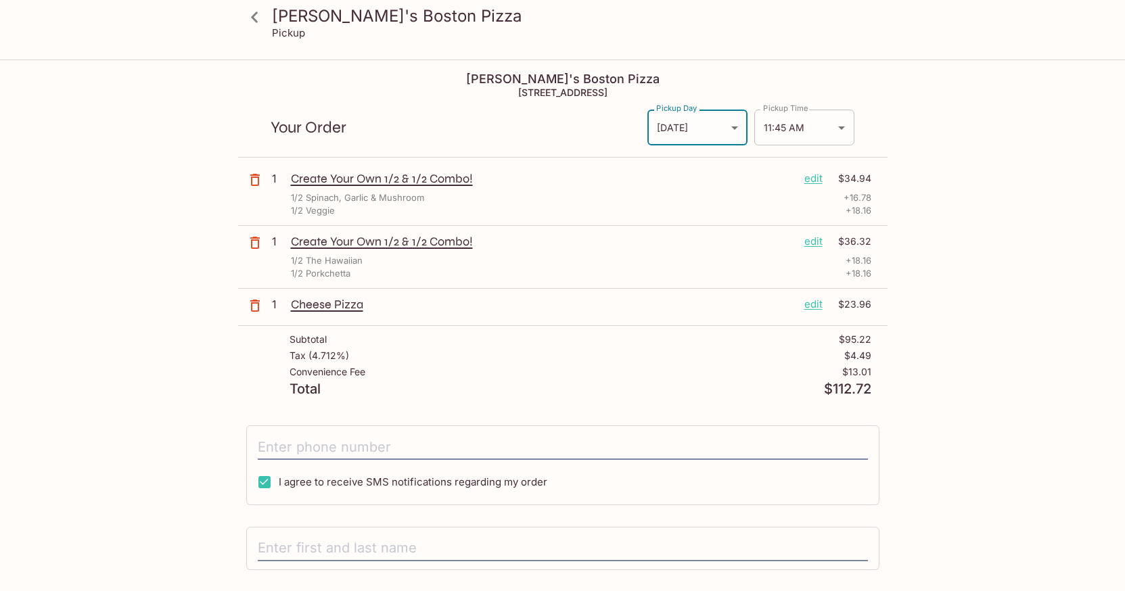
click at [826, 127] on body "[PERSON_NAME]'s Boston Pizza Pickup [PERSON_NAME]'s Boston Pizza [STREET_ADDRES…" at bounding box center [562, 356] width 1125 height 591
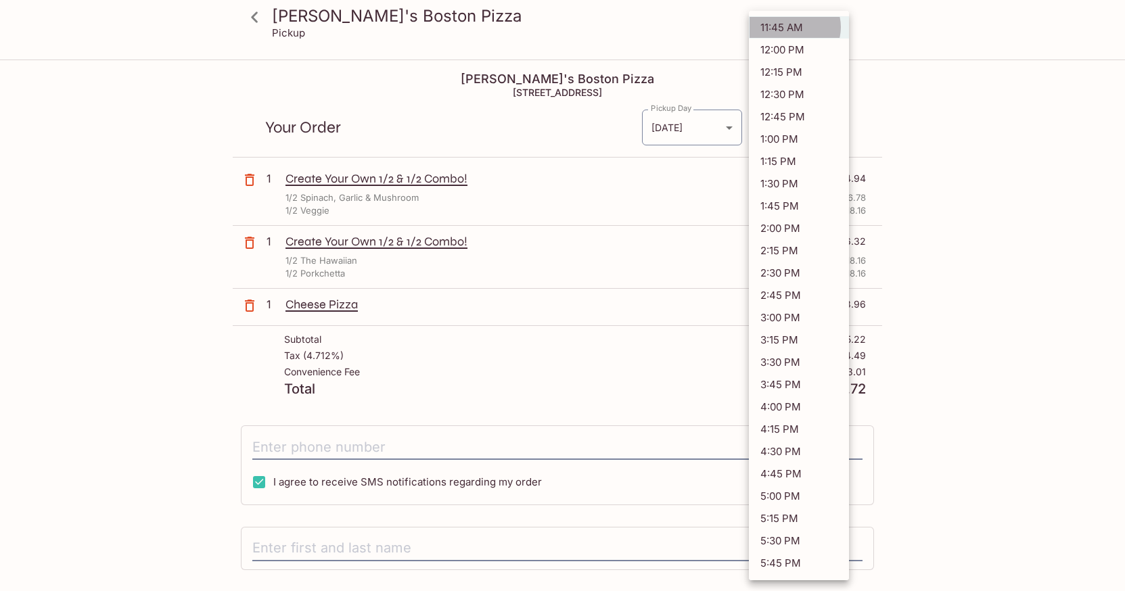
click at [794, 27] on li "11:45 AM" at bounding box center [799, 27] width 100 height 22
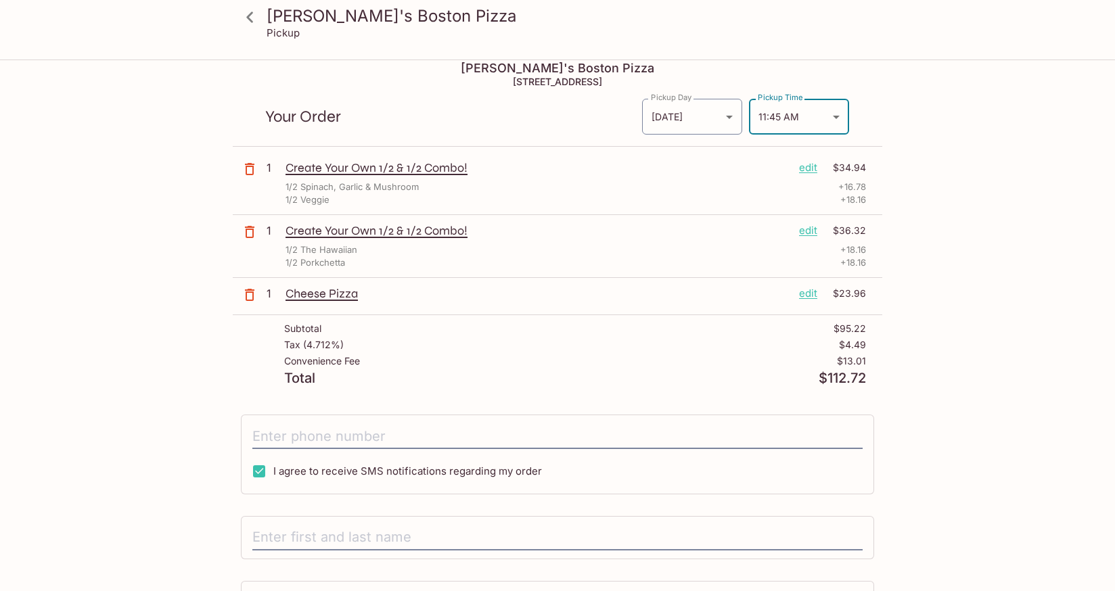
scroll to position [16, 0]
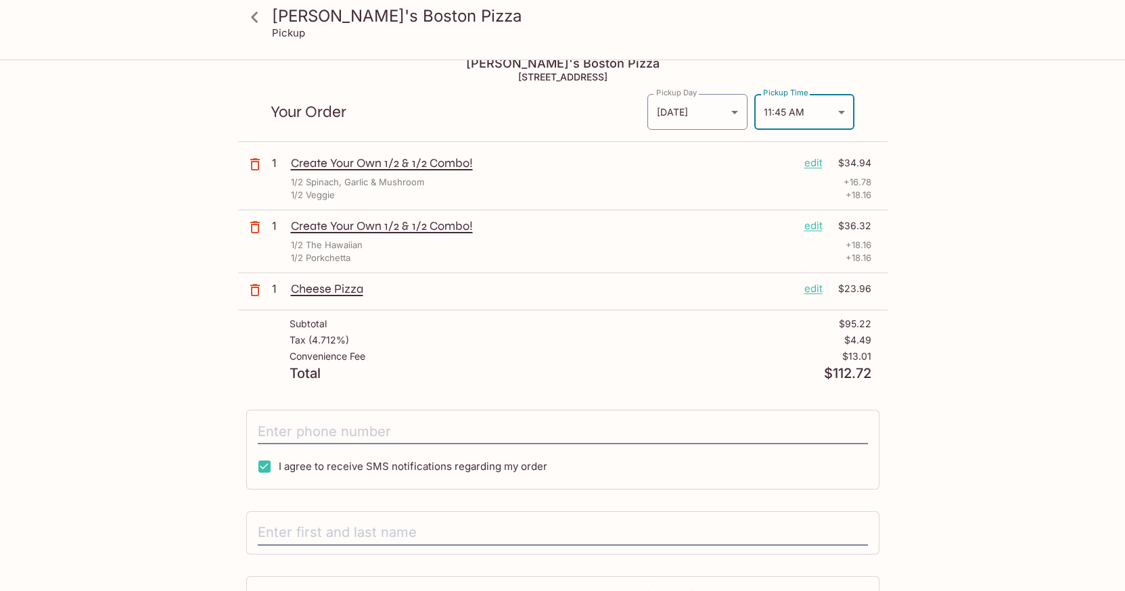
click at [819, 120] on body "[PERSON_NAME]'s Boston Pizza Pickup [PERSON_NAME]'s Boston Pizza [STREET_ADDRES…" at bounding box center [562, 340] width 1125 height 591
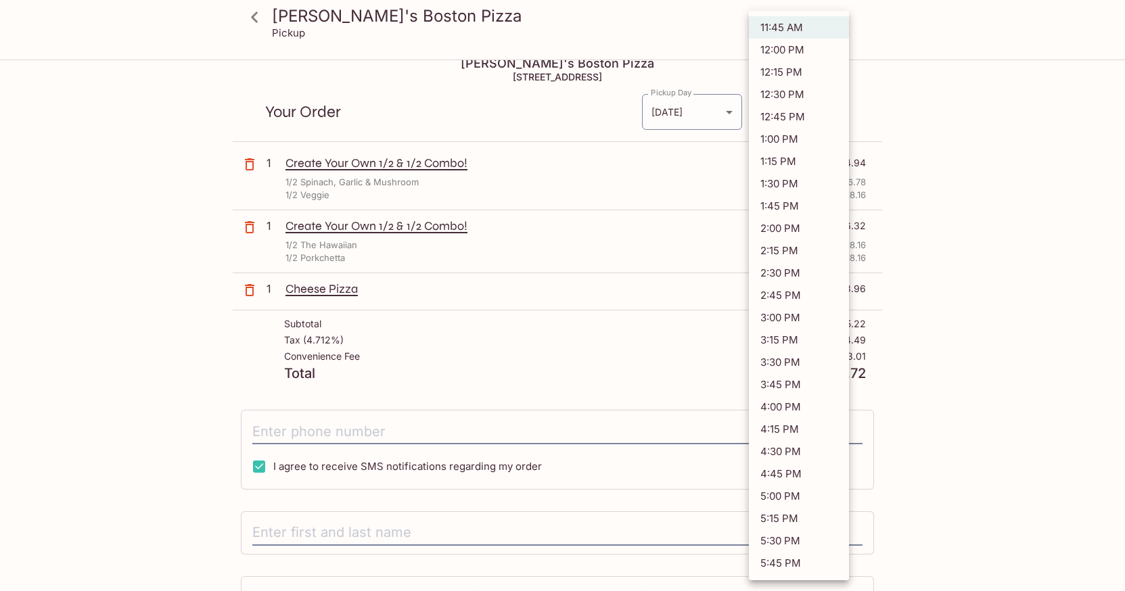
click at [790, 32] on li "11:45 AM" at bounding box center [799, 27] width 100 height 22
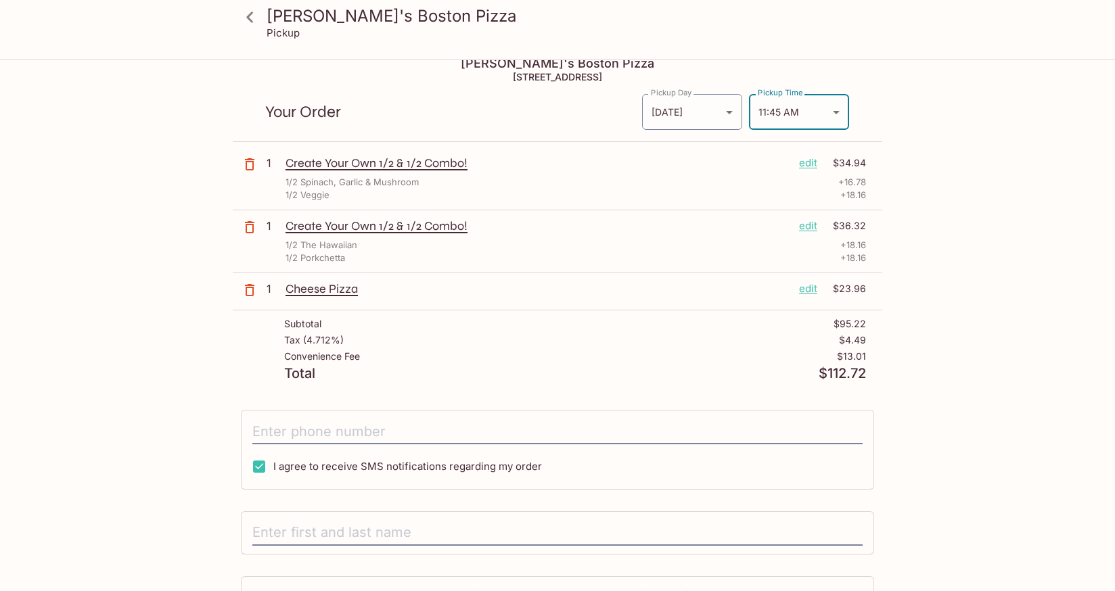
scroll to position [39, 0]
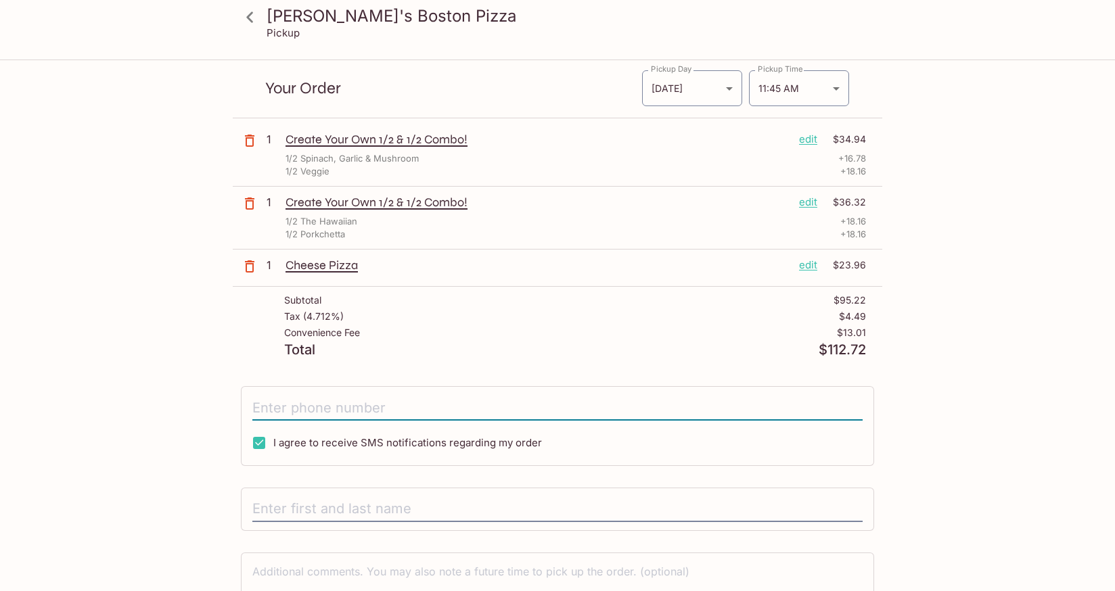
click at [351, 411] on input "tel" at bounding box center [557, 408] width 610 height 26
click at [352, 407] on input "tel" at bounding box center [557, 408] width 610 height 26
type input "[PHONE_NUMBER]"
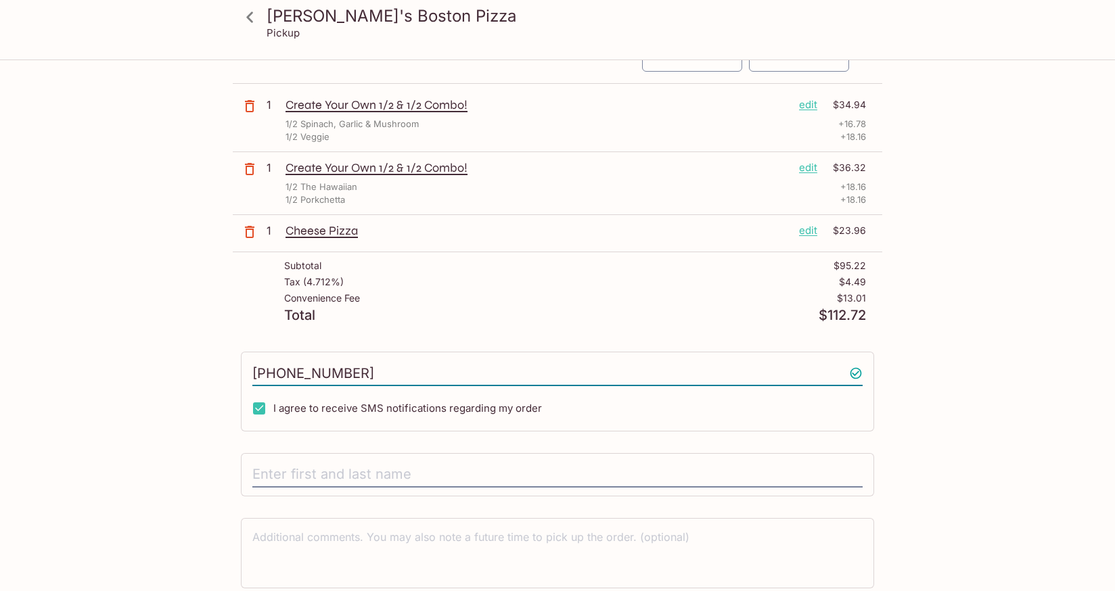
scroll to position [126, 0]
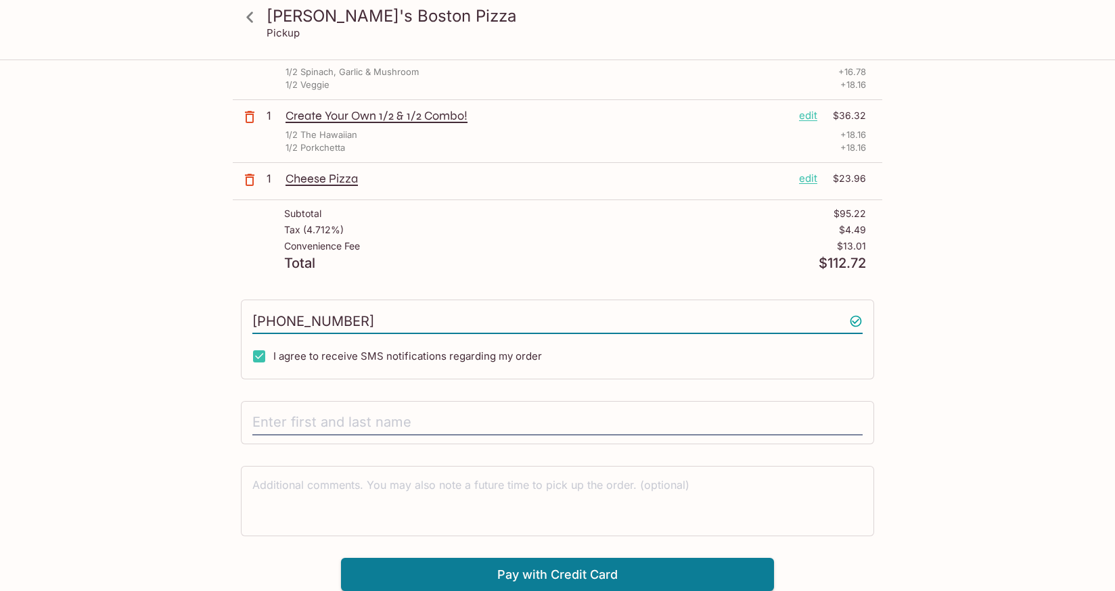
click at [358, 406] on div at bounding box center [557, 422] width 633 height 43
click at [358, 418] on input "text" at bounding box center [557, 423] width 610 height 26
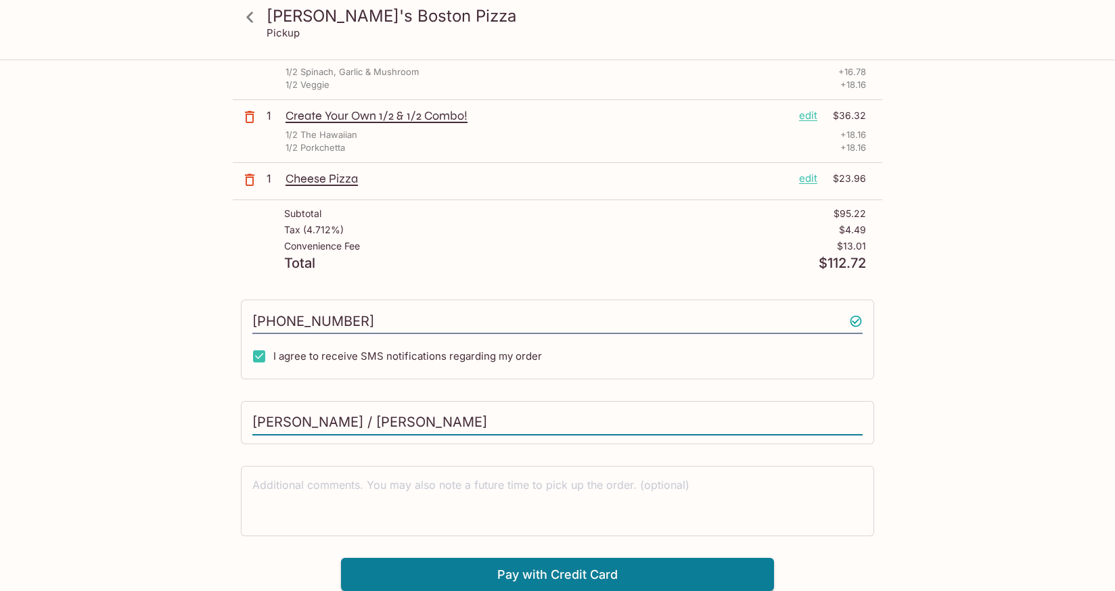
type input "[PERSON_NAME] / [PERSON_NAME]"
click at [127, 457] on div "[PERSON_NAME]'s Boston Pizza Pickup [PERSON_NAME]'s Boston Pizza [STREET_ADDRES…" at bounding box center [558, 263] width 866 height 656
click at [523, 579] on button "Pay with Credit Card" at bounding box center [557, 575] width 433 height 34
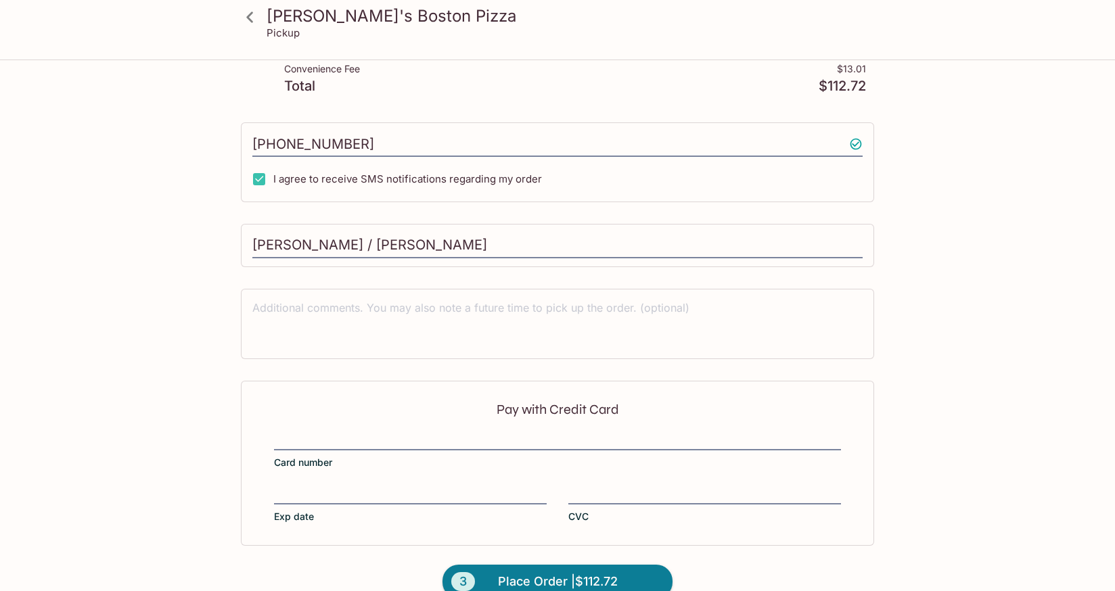
scroll to position [330, 0]
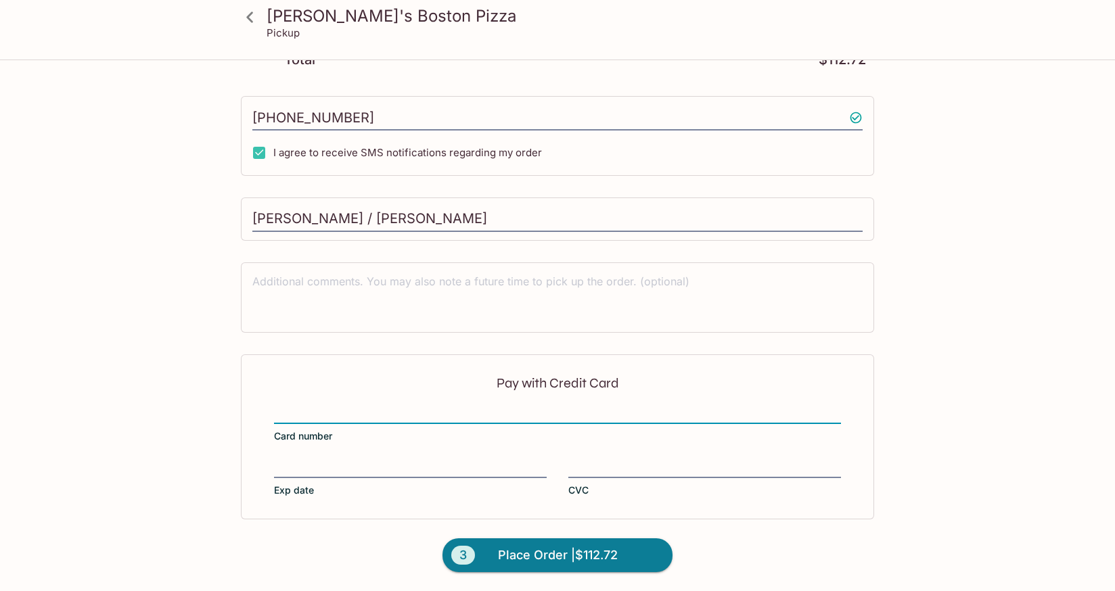
click at [295, 480] on label "Exp date" at bounding box center [410, 478] width 273 height 38
click at [295, 461] on input "Exp date" at bounding box center [410, 460] width 273 height 1
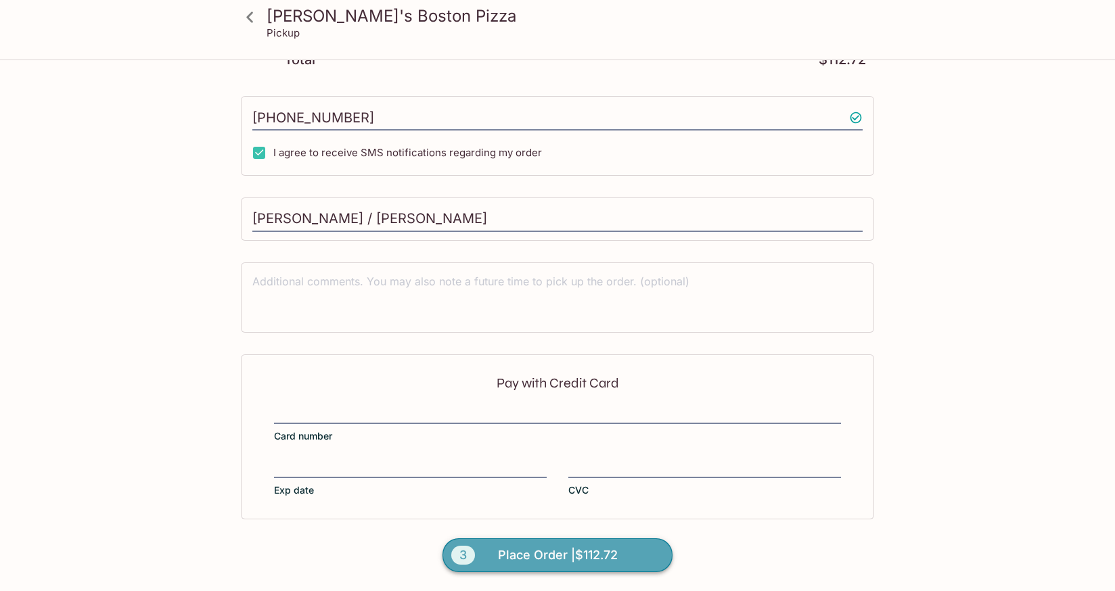
click at [548, 556] on span "Place Order | $112.72" at bounding box center [558, 556] width 120 height 22
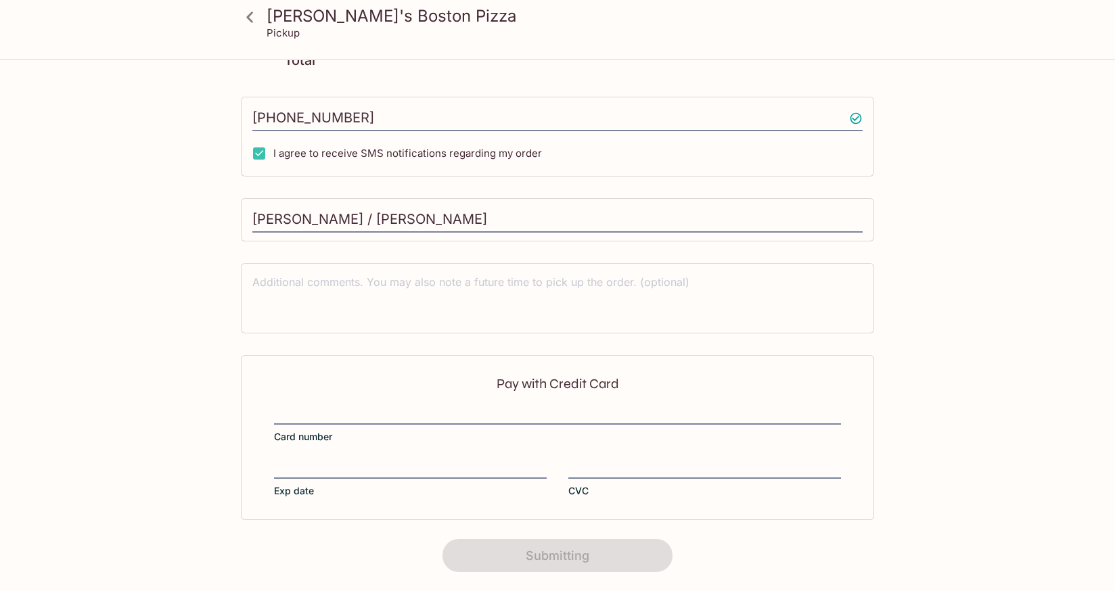
scroll to position [155, 0]
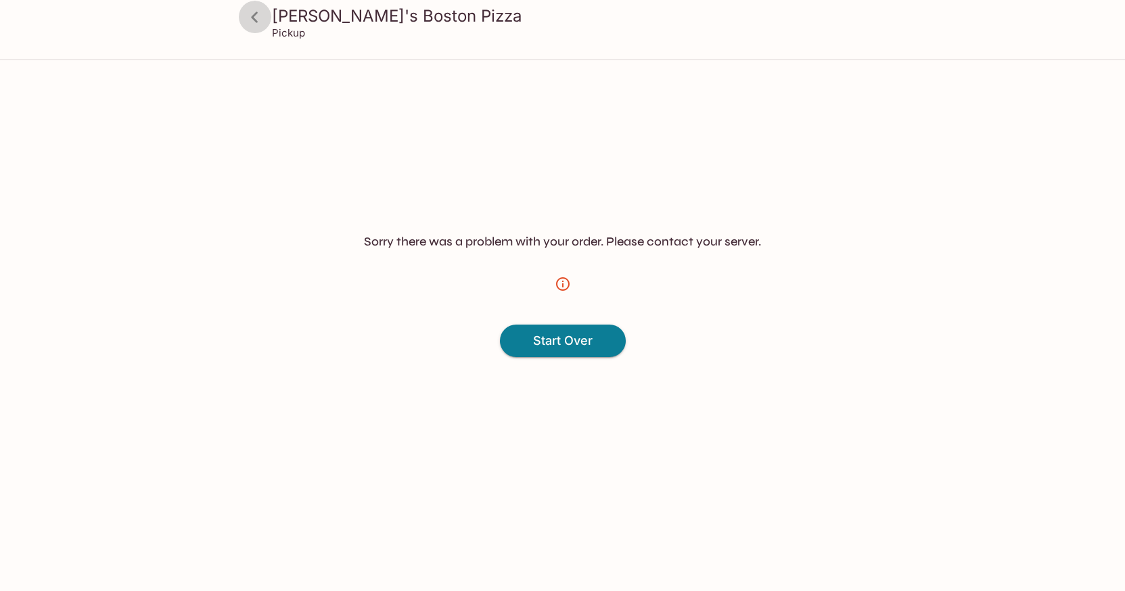
click at [258, 22] on icon at bounding box center [255, 17] width 24 height 24
